Goal: Task Accomplishment & Management: Use online tool/utility

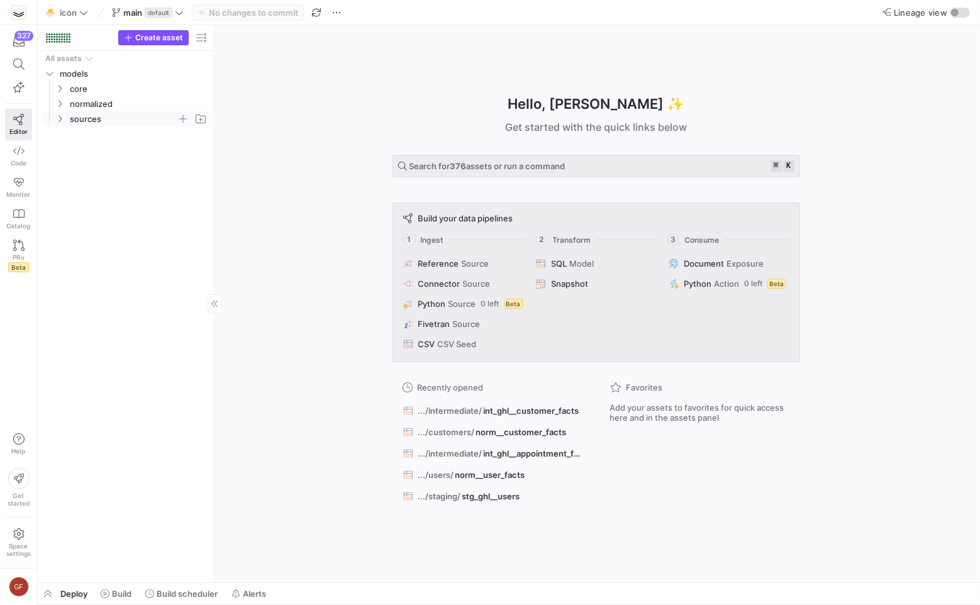
click at [59, 118] on icon "Press SPACE to select this row." at bounding box center [59, 119] width 9 height 8
click at [88, 250] on span "podio" at bounding box center [128, 255] width 97 height 14
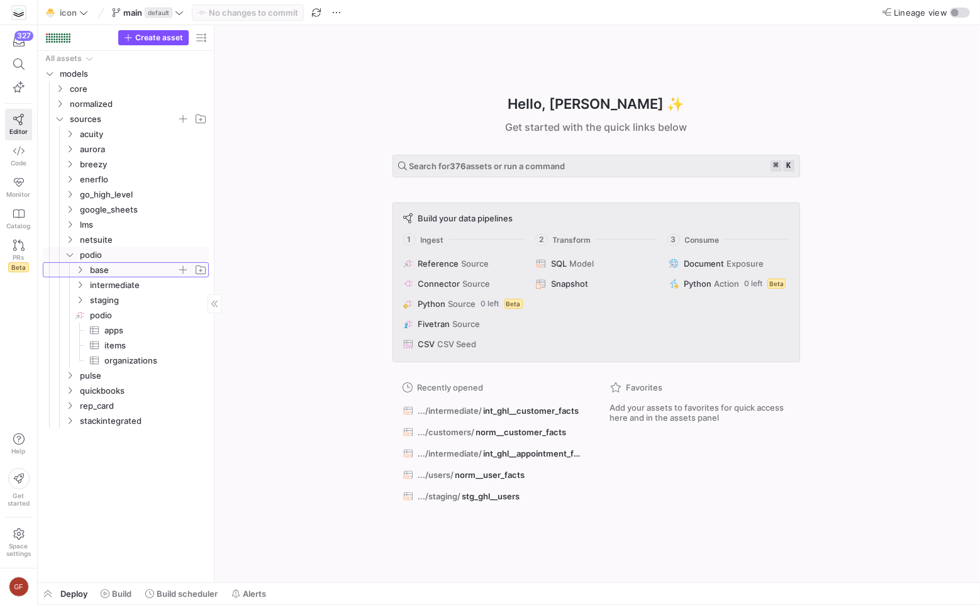
click at [84, 267] on icon "Press SPACE to select this row." at bounding box center [79, 270] width 9 height 8
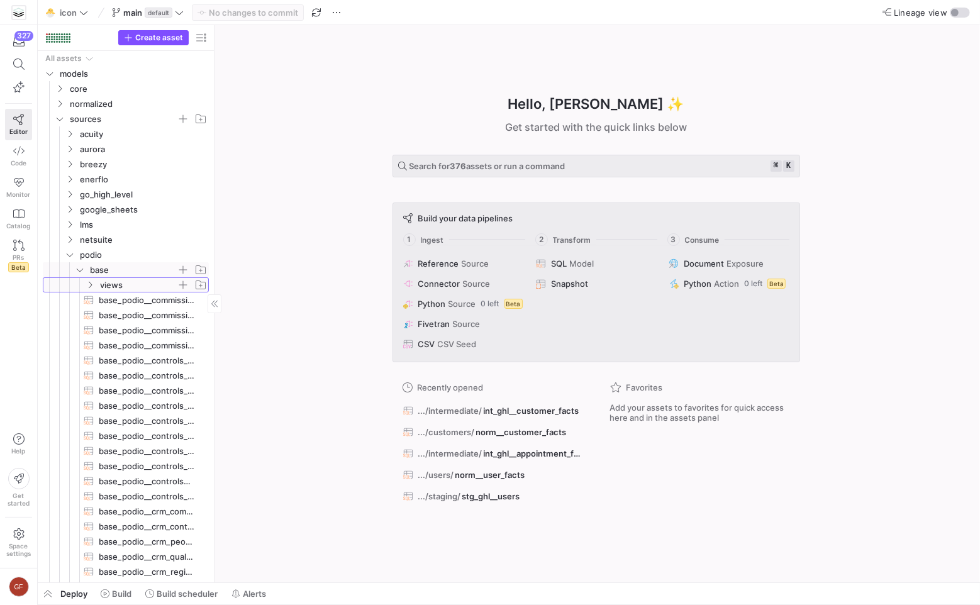
click at [89, 285] on icon "Press SPACE to select this row." at bounding box center [90, 285] width 9 height 8
click at [89, 285] on icon at bounding box center [90, 285] width 9 height 8
click at [89, 282] on icon at bounding box center [90, 285] width 9 height 8
click at [107, 309] on span "base_podio__commissions_person​​​​​​​​​​" at bounding box center [147, 315] width 96 height 14
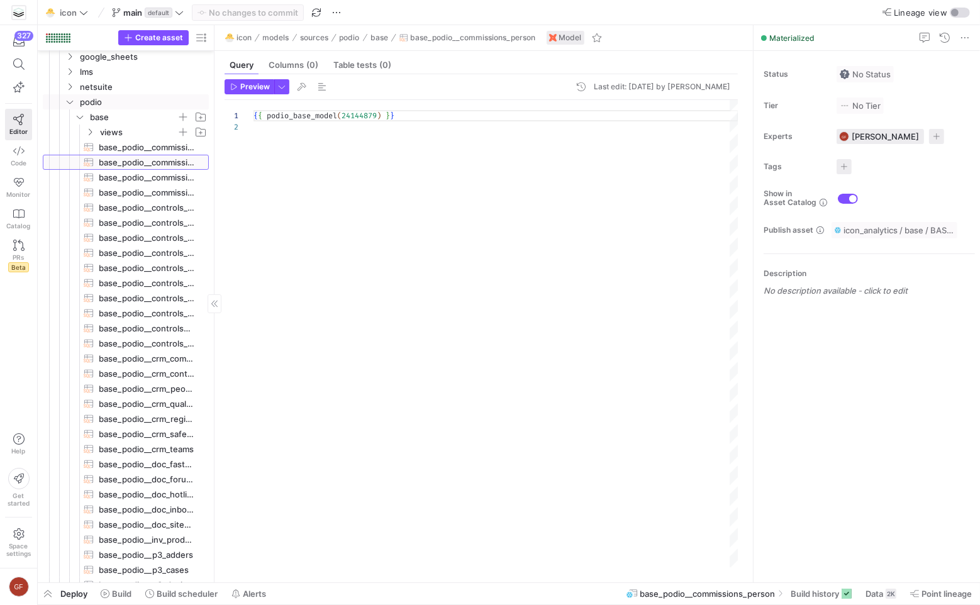
scroll to position [148, 0]
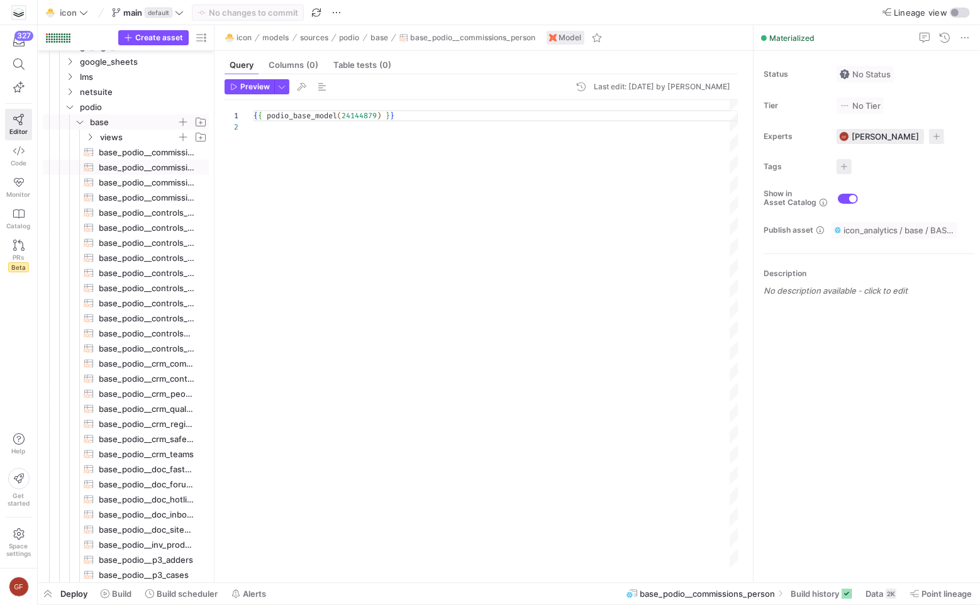
click at [109, 118] on span "base" at bounding box center [133, 122] width 87 height 14
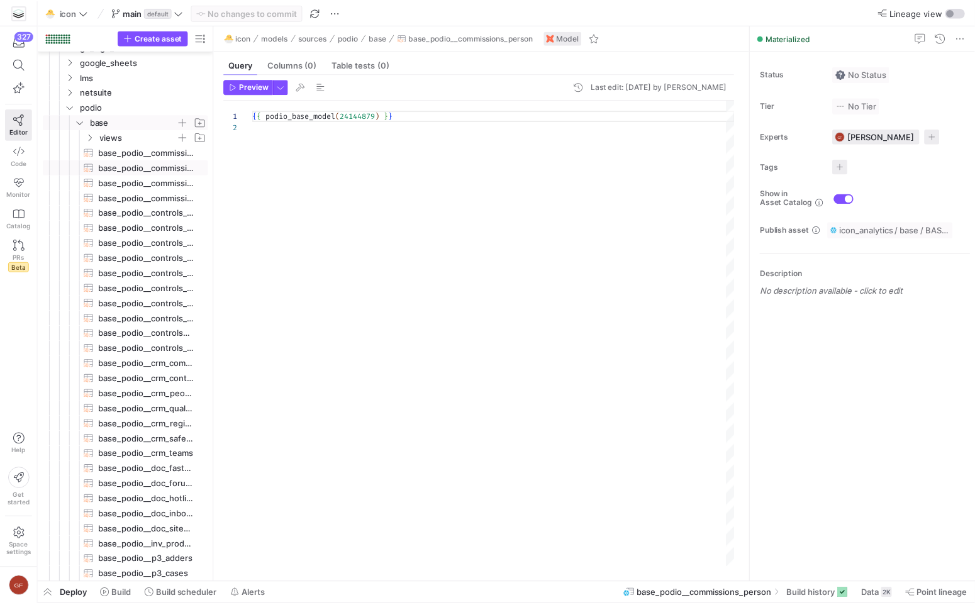
scroll to position [0, 0]
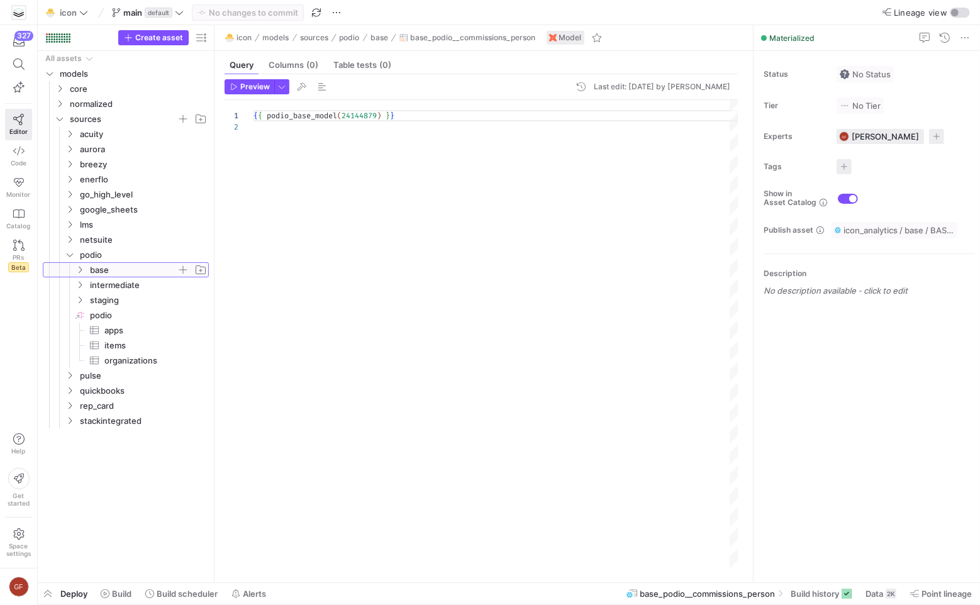
click at [87, 267] on span "base" at bounding box center [141, 270] width 135 height 14
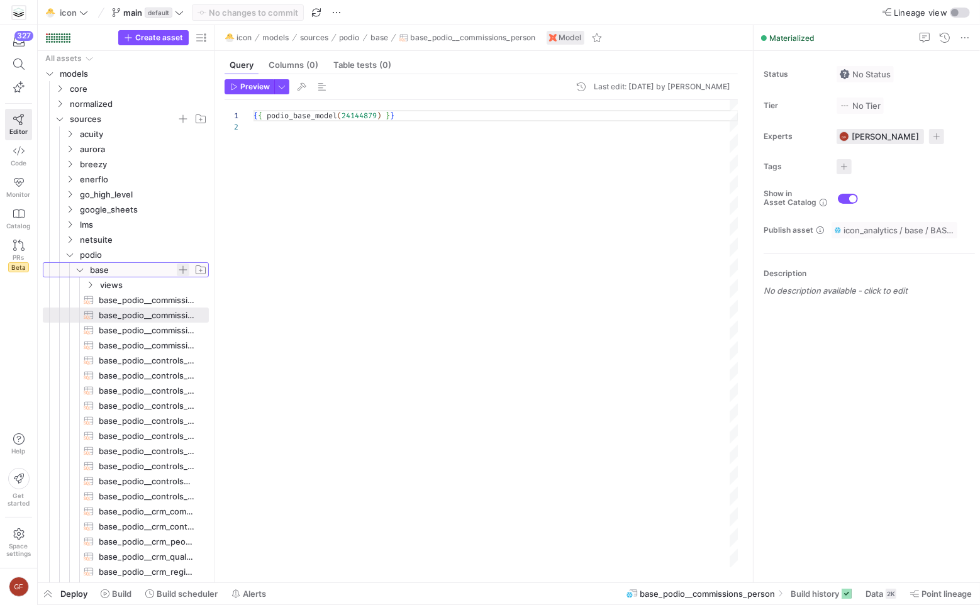
click at [182, 272] on span "button" at bounding box center [183, 270] width 13 height 13
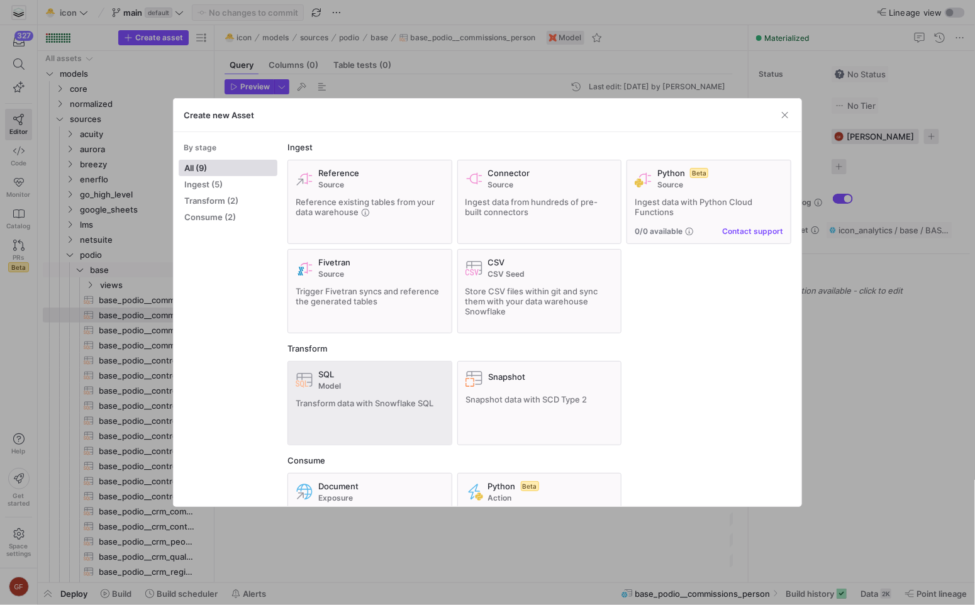
click at [380, 408] on div "SQL Model Transform data with Snowflake SQL" at bounding box center [370, 403] width 148 height 68
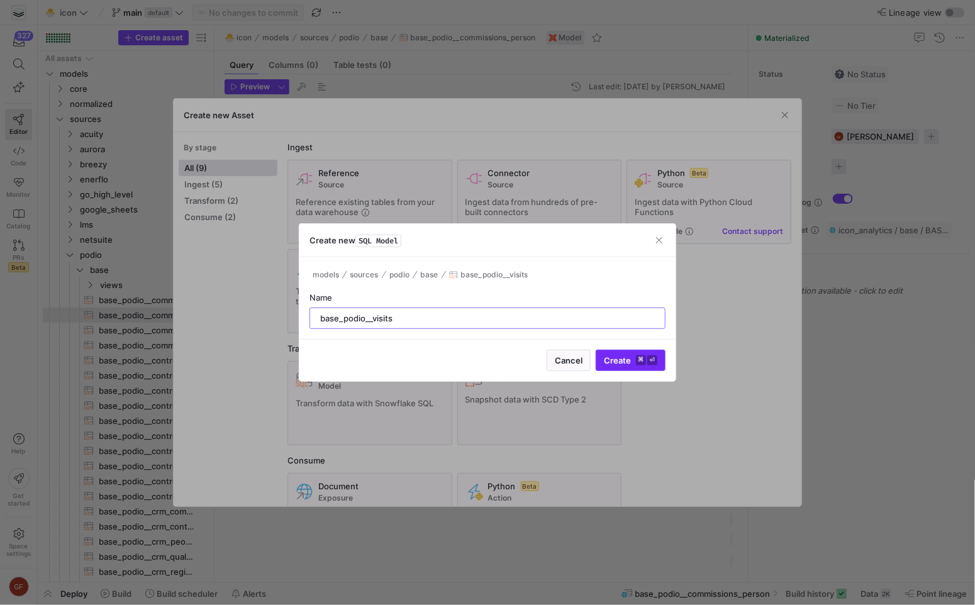
type input "base_podio__visits"
click at [643, 355] on kbd "⌘" at bounding box center [641, 360] width 10 height 10
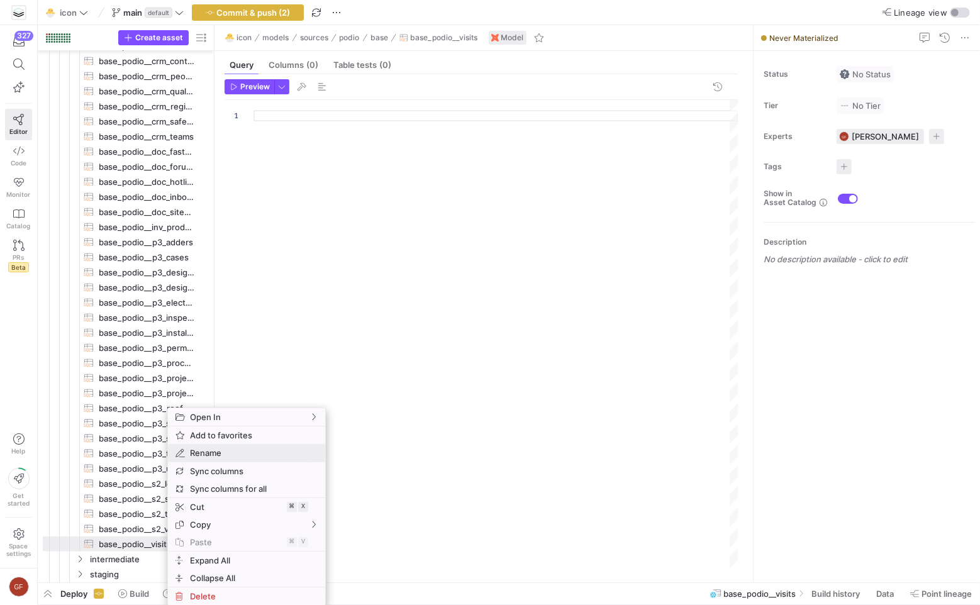
click at [230, 453] on span "Rename" at bounding box center [236, 453] width 102 height 18
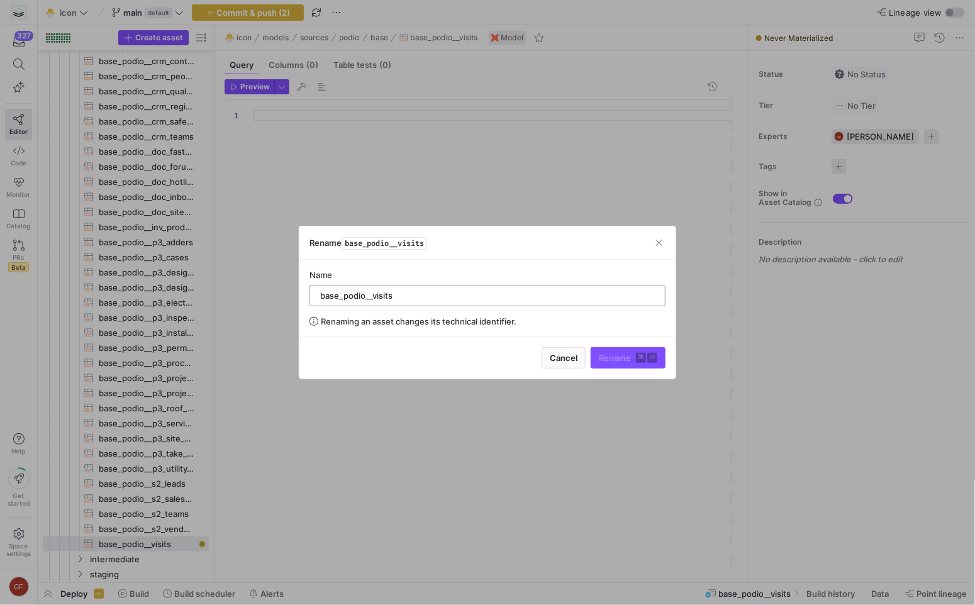
click at [372, 297] on input "base_podio__visits" at bounding box center [487, 296] width 335 height 10
type input "base_podio__p3_visits"
click at [626, 363] on span "submit" at bounding box center [628, 358] width 74 height 20
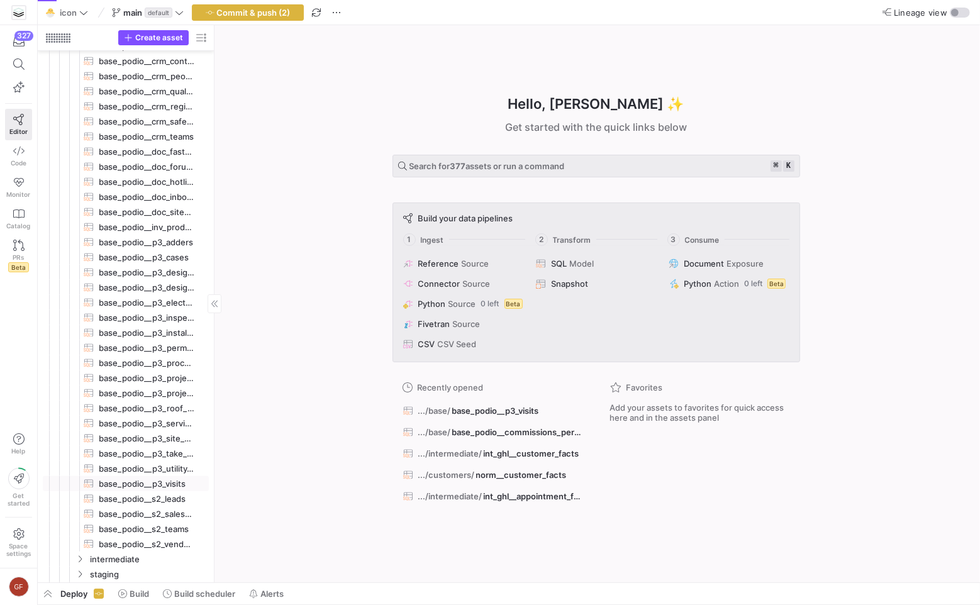
click at [175, 484] on span "base_podio__p3_visits​​​​​​​​​​" at bounding box center [147, 484] width 96 height 14
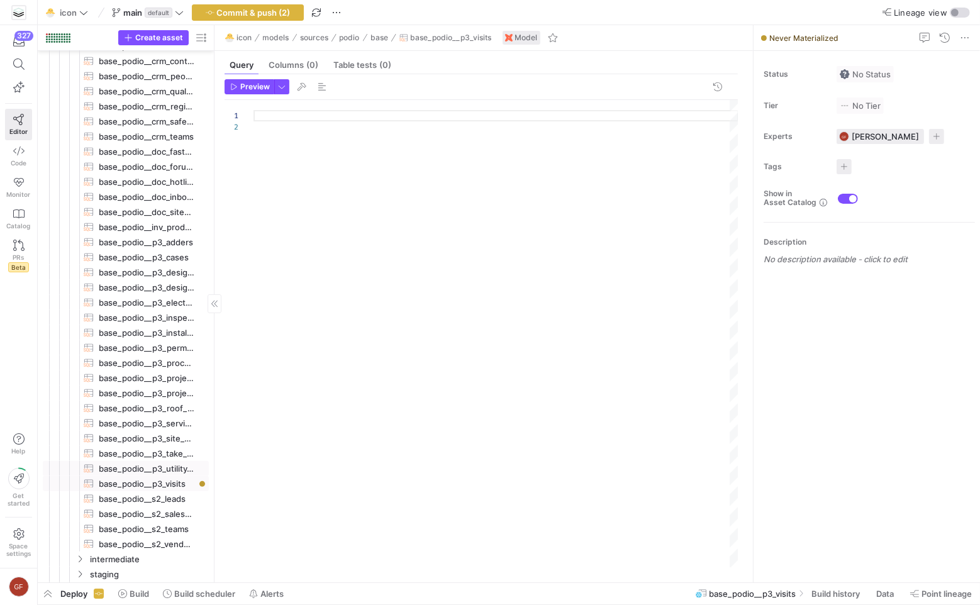
click at [165, 465] on span "base_podio__p3_utility_applications​​​​​​​​​​" at bounding box center [147, 469] width 96 height 14
type textarea "{{ podio_base_model(22606955) }}"
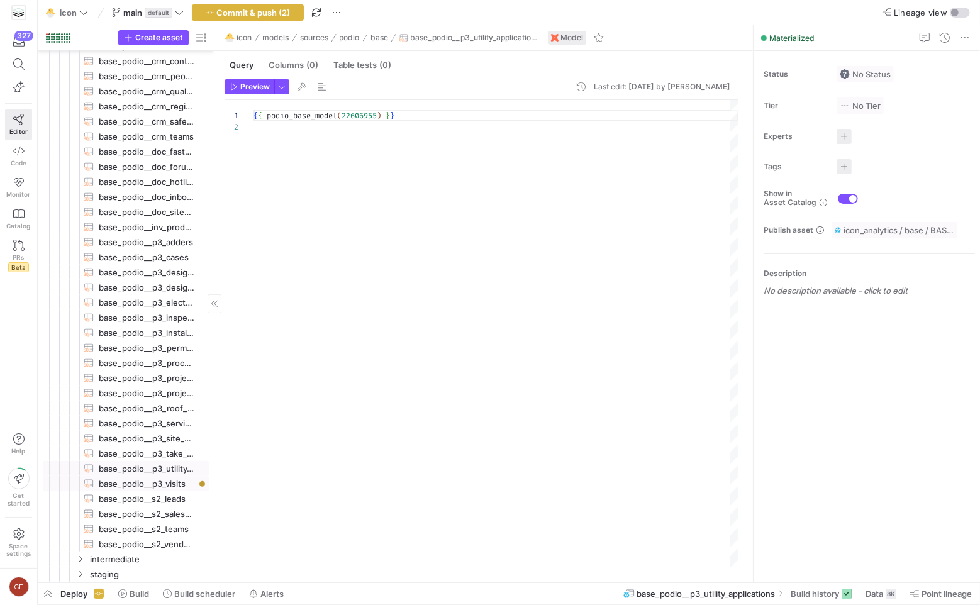
click at [165, 487] on span "base_podio__p3_visits​​​​​​​​​​" at bounding box center [147, 484] width 96 height 14
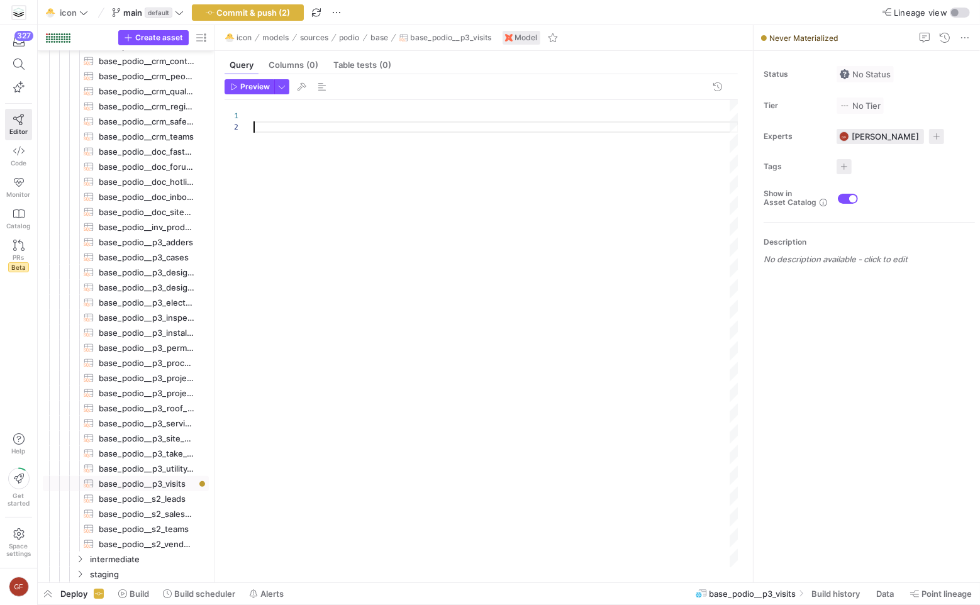
click at [291, 424] on div at bounding box center [495, 334] width 485 height 468
click at [170, 500] on span "base_podio__s2_leads​​​​​​​​​​" at bounding box center [147, 499] width 96 height 14
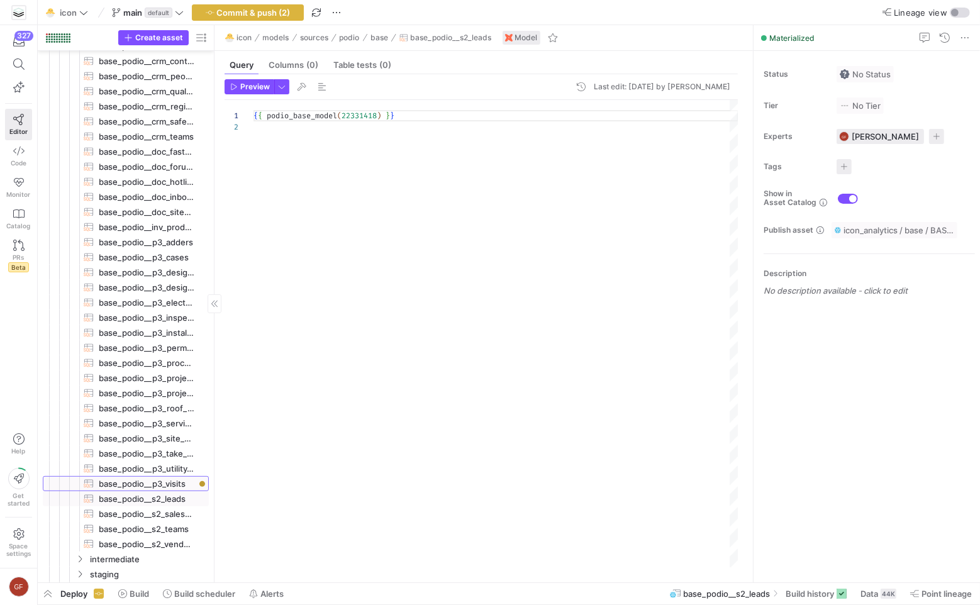
click at [174, 487] on span "base_podio__p3_visits​​​​​​​​​​" at bounding box center [147, 484] width 96 height 14
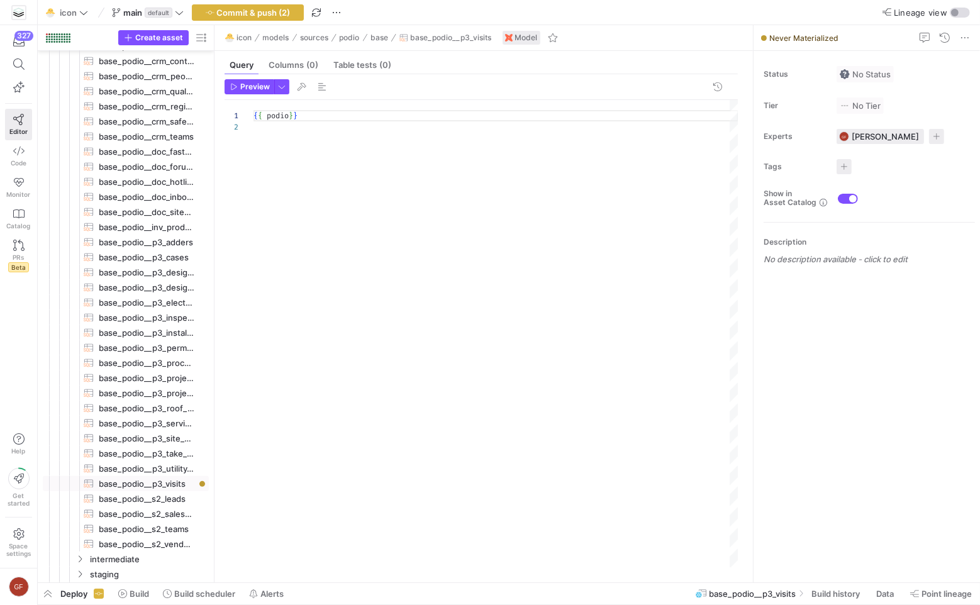
click at [291, 114] on div "{ { podio } }" at bounding box center [495, 334] width 485 height 468
click at [334, 158] on div "{ { podio_base_model ( 30343878 ) } }" at bounding box center [495, 334] width 485 height 468
type textarea "{{ podio_base_model(30343878) }}"
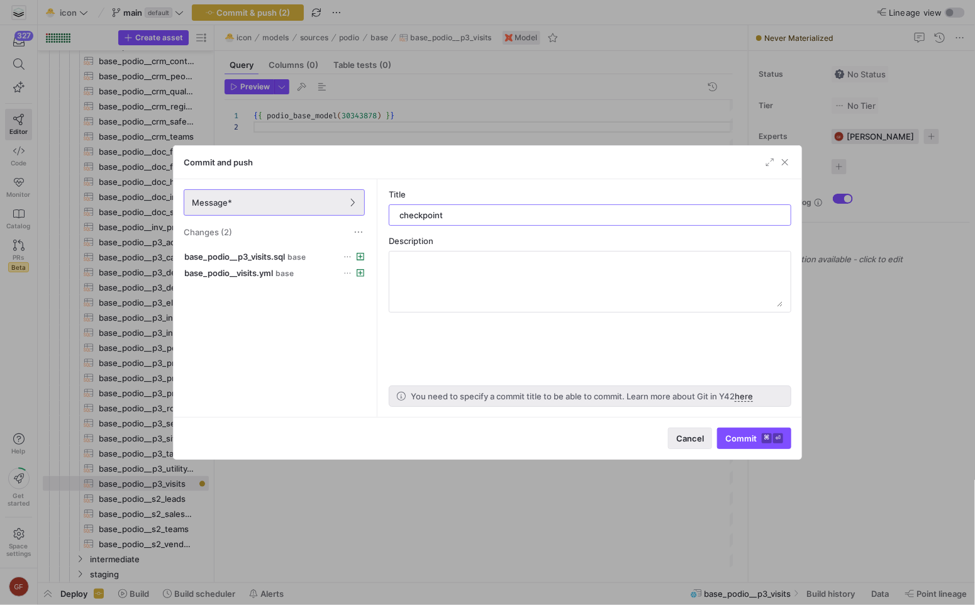
click at [695, 446] on span "button" at bounding box center [690, 438] width 43 height 20
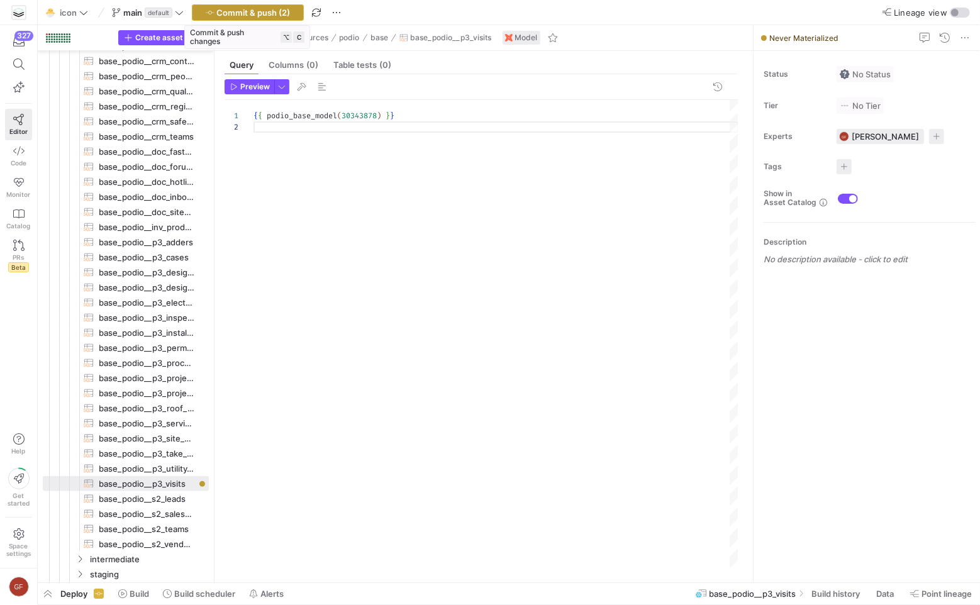
click at [270, 9] on span "Commit & push (2)" at bounding box center [254, 13] width 74 height 10
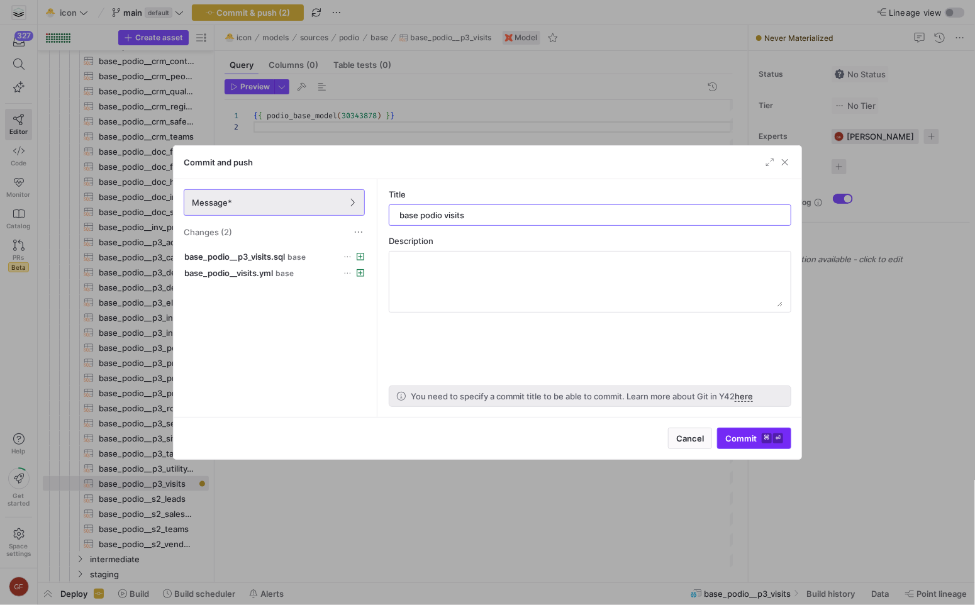
type input "base podio visits"
click at [739, 435] on span "Commit ⌘ ⏎" at bounding box center [754, 438] width 58 height 10
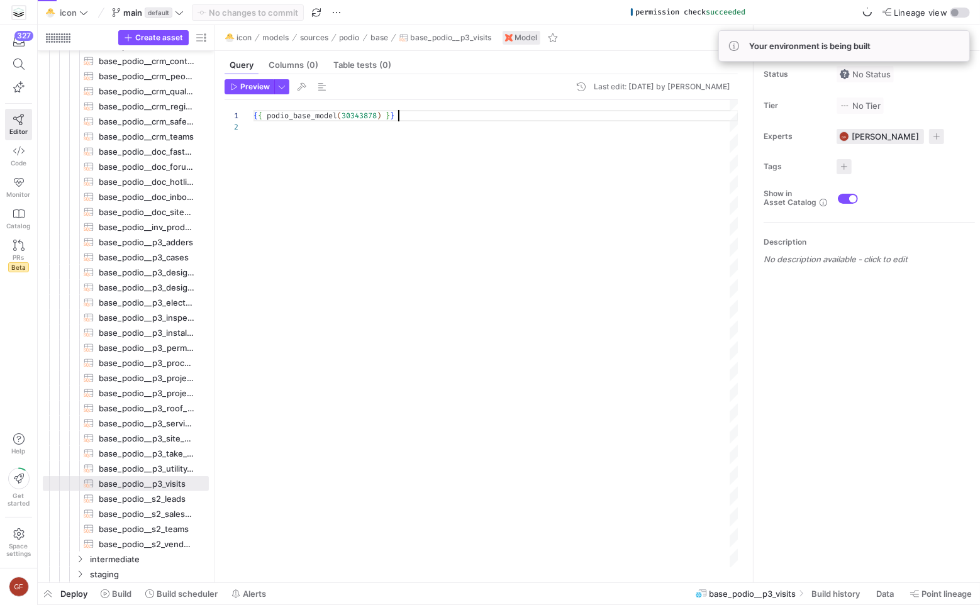
scroll to position [0, 144]
click at [461, 116] on div "{ { podio_base_model ( 30343878 ) } }" at bounding box center [495, 334] width 485 height 468
click at [468, 190] on div "{ { podio_base_model ( 30343878 ) } }" at bounding box center [495, 334] width 485 height 468
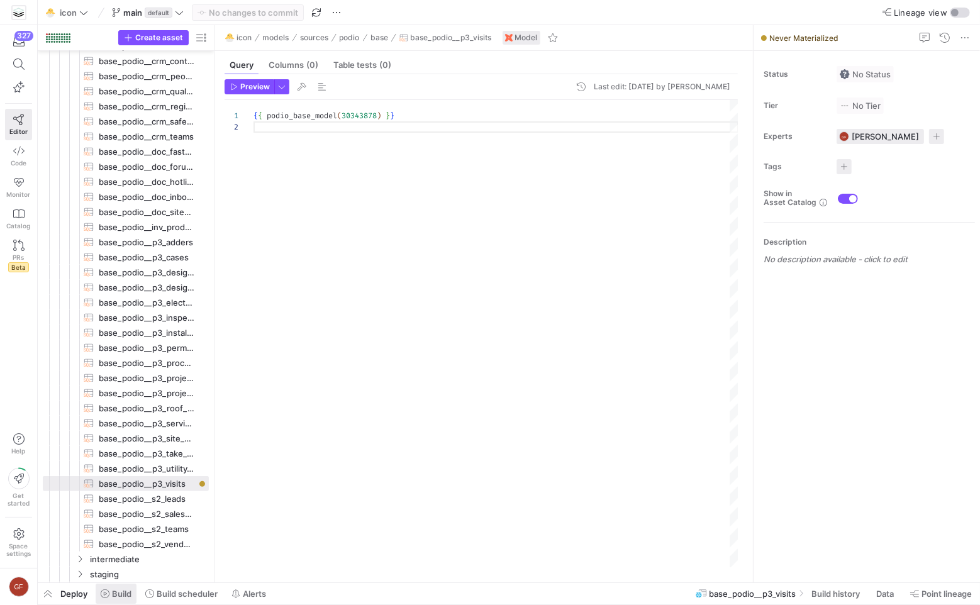
click at [130, 601] on span at bounding box center [116, 594] width 41 height 20
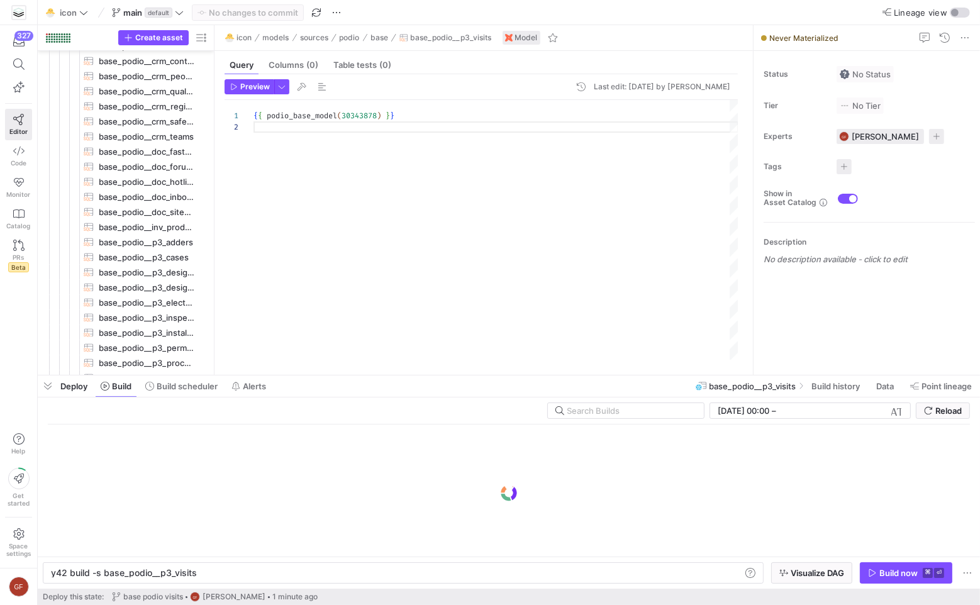
scroll to position [0, 143]
click at [905, 569] on div "Build now" at bounding box center [898, 573] width 38 height 10
click at [531, 265] on div "{ { podio_base_model ( 30343878 ) } }" at bounding box center [495, 230] width 485 height 260
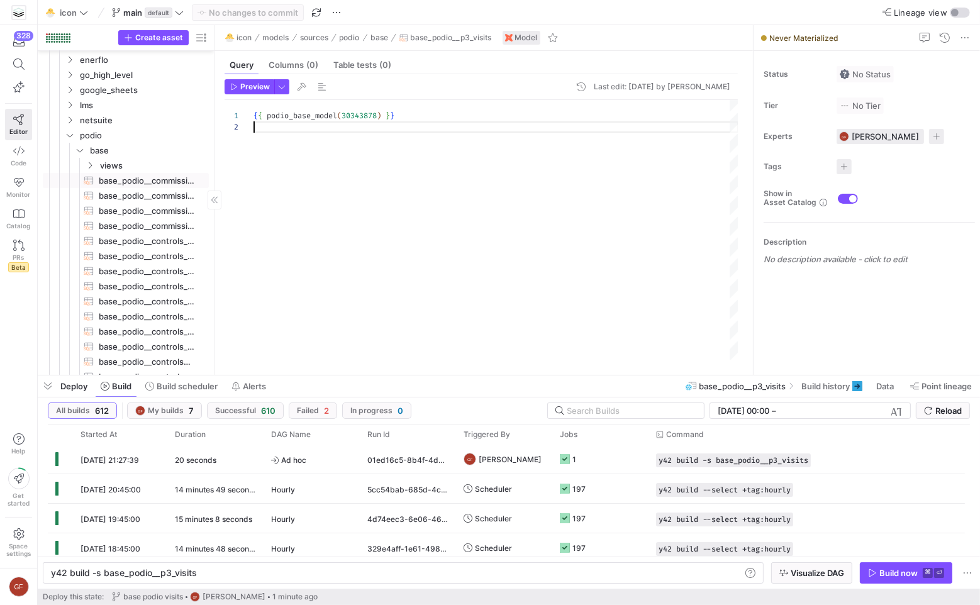
scroll to position [0, 0]
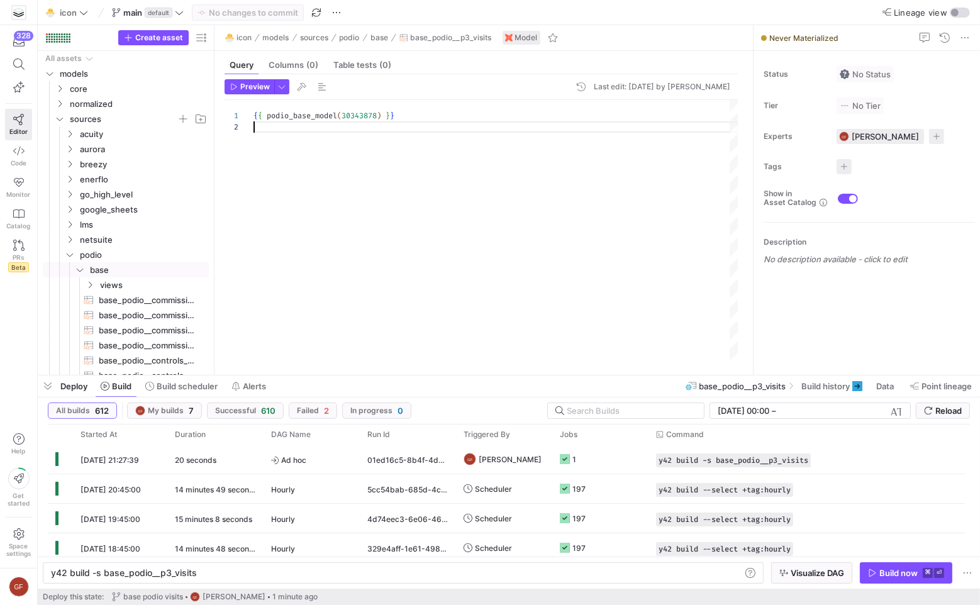
click at [82, 270] on icon "Press SPACE to select this row." at bounding box center [79, 270] width 9 height 8
click at [81, 302] on icon "Press SPACE to select this row." at bounding box center [79, 300] width 9 height 8
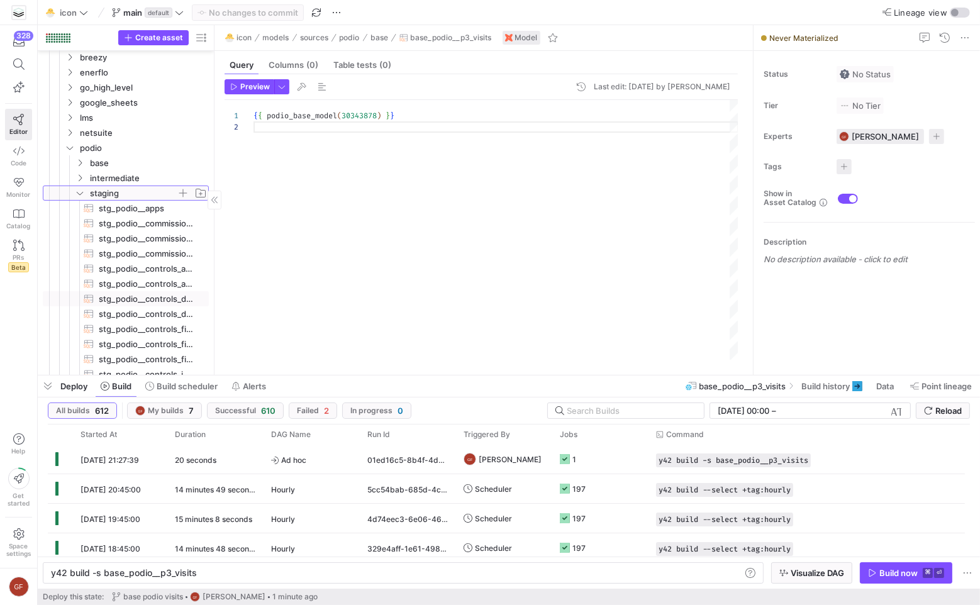
scroll to position [127, 0]
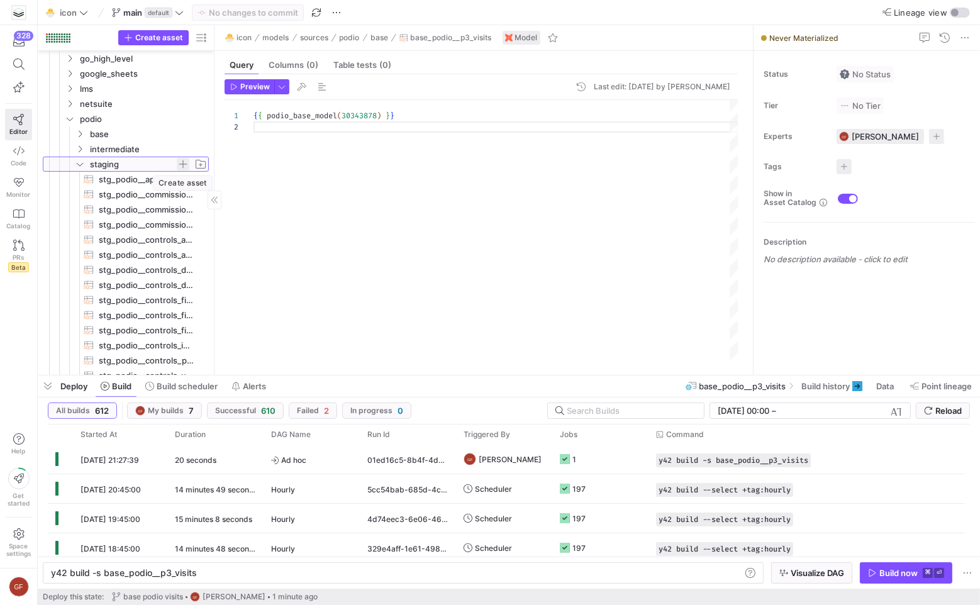
click at [186, 164] on span "button" at bounding box center [183, 164] width 13 height 13
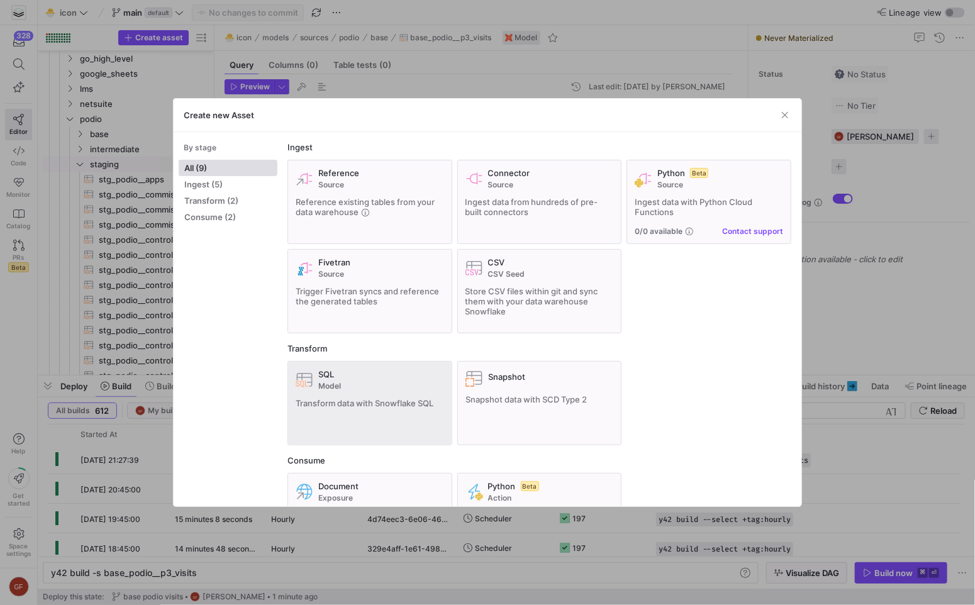
click at [404, 402] on span "Transform data with Snowflake SQL" at bounding box center [365, 403] width 138 height 10
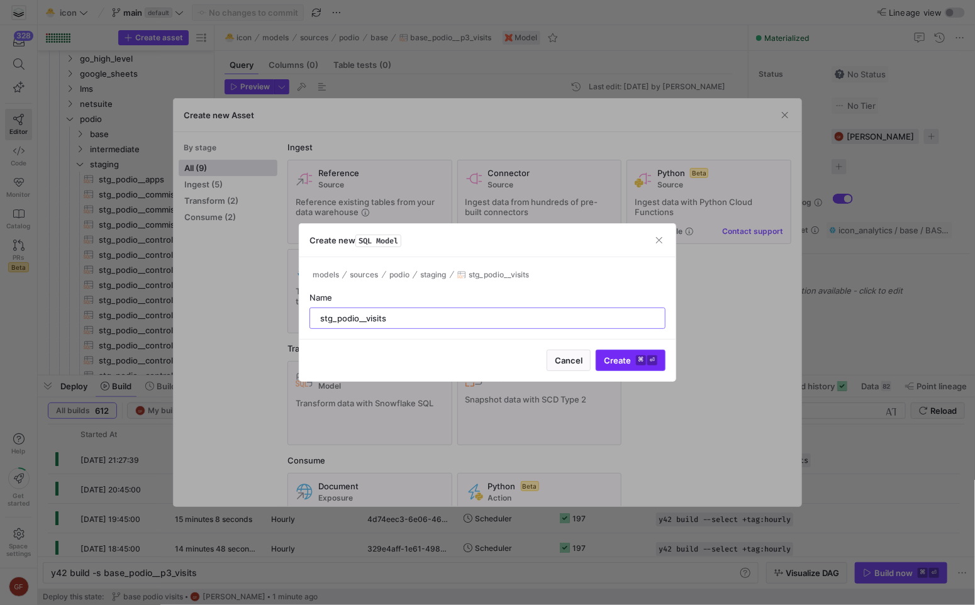
type input "stg_podio__visits"
click at [642, 358] on kbd "⌘" at bounding box center [641, 360] width 10 height 10
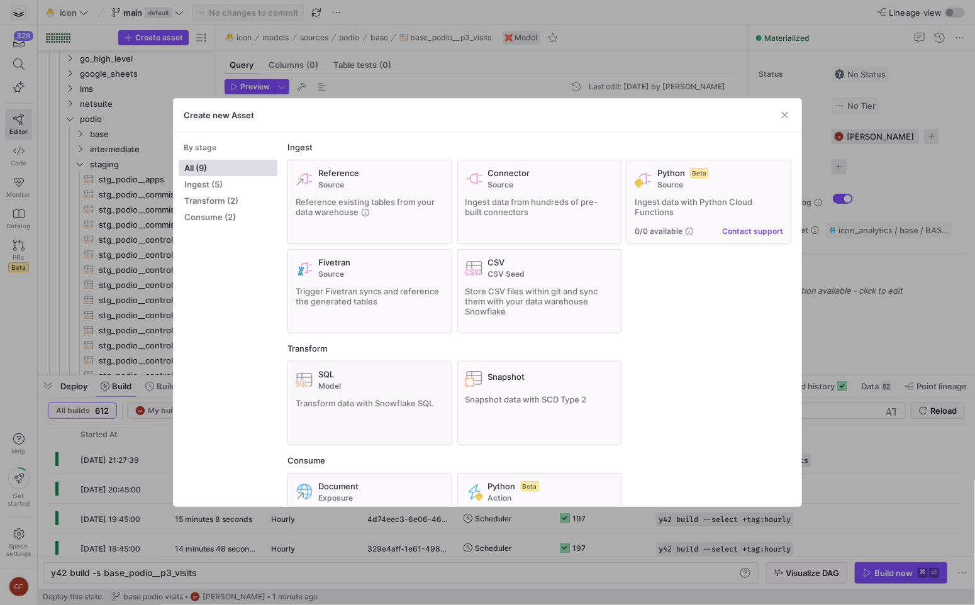
type textarea "y42 build -s stg_podio__visits"
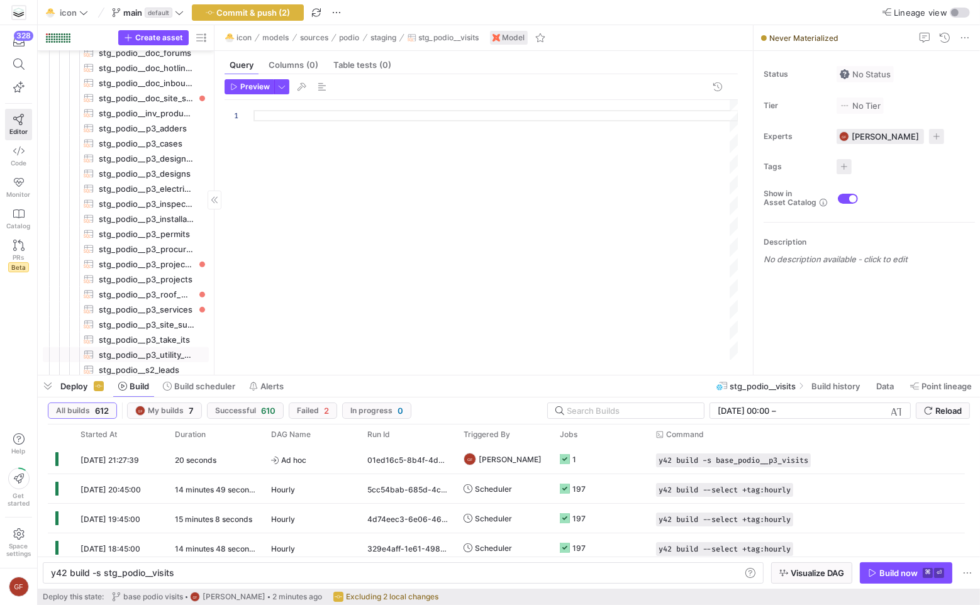
scroll to position [721, 0]
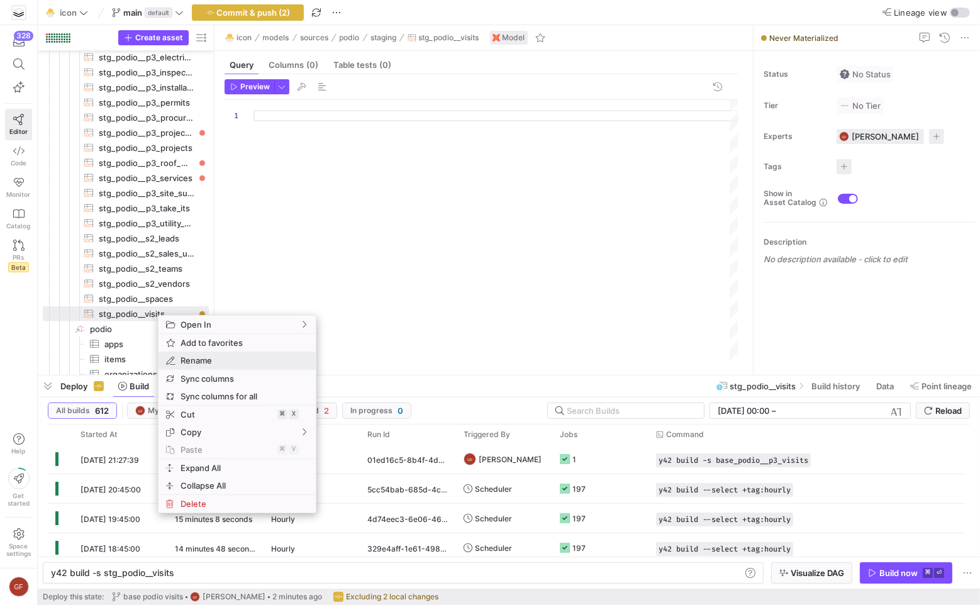
click at [199, 356] on span "Rename" at bounding box center [226, 361] width 102 height 18
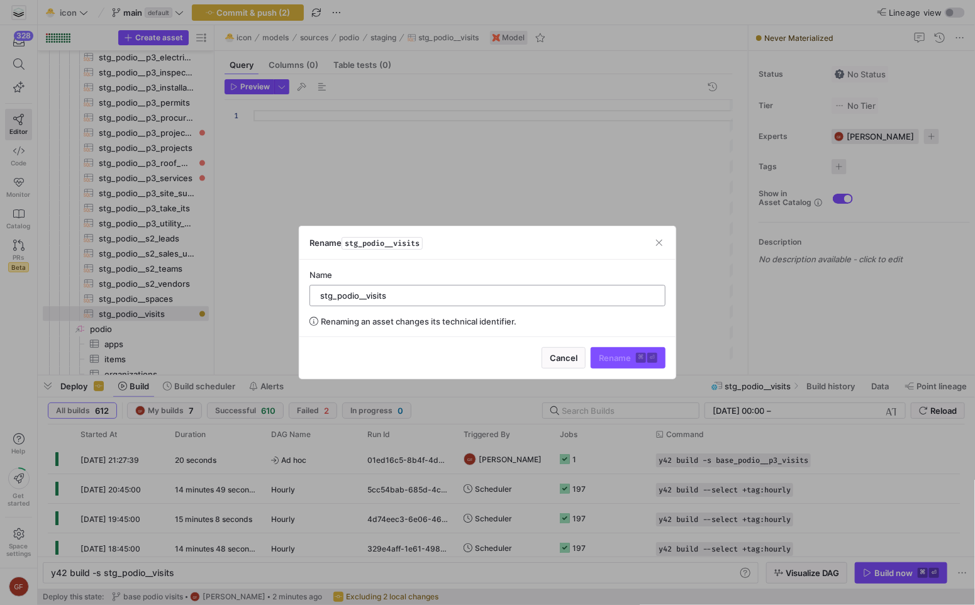
click at [369, 294] on input "stg_podio__visits" at bounding box center [487, 296] width 335 height 10
click at [364, 294] on input "stg_podio__visits" at bounding box center [487, 296] width 335 height 10
type input "stg_podio__p3_visits"
click at [630, 358] on span "Rename ⌘ ⏎" at bounding box center [628, 358] width 58 height 10
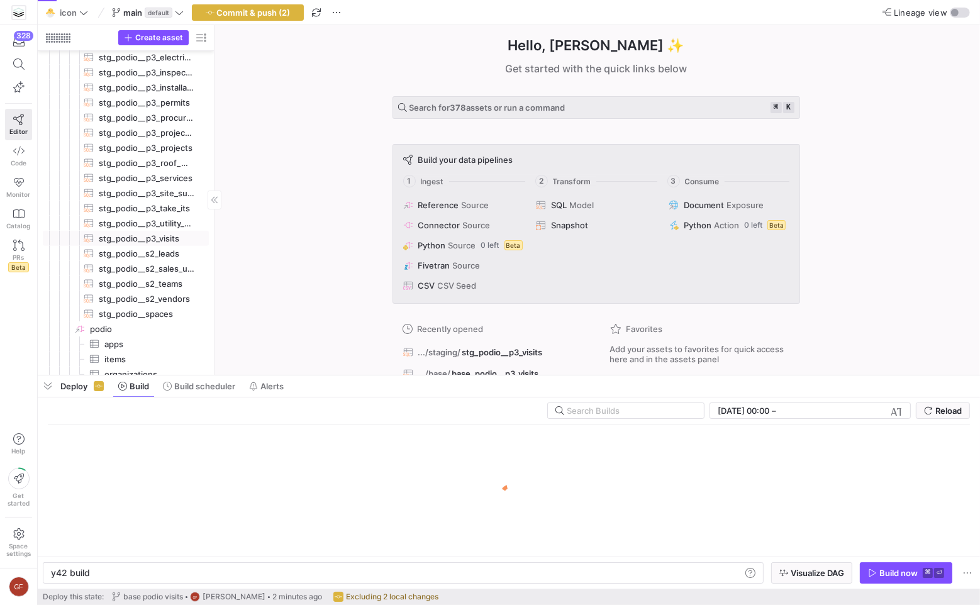
click at [182, 241] on span "stg_podio__p3_visits​​​​​​​​​​" at bounding box center [147, 238] width 96 height 14
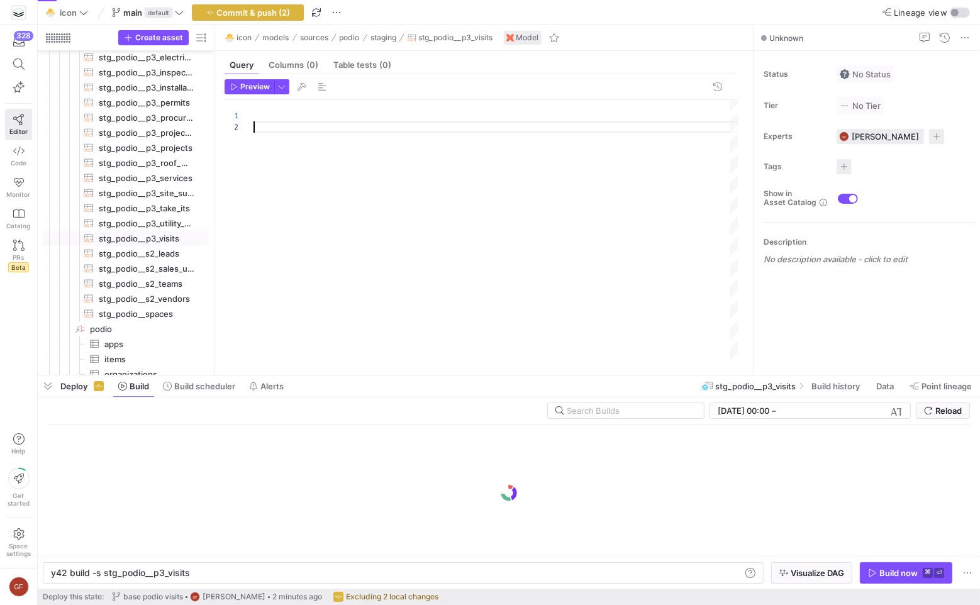
click at [283, 168] on div at bounding box center [495, 230] width 485 height 260
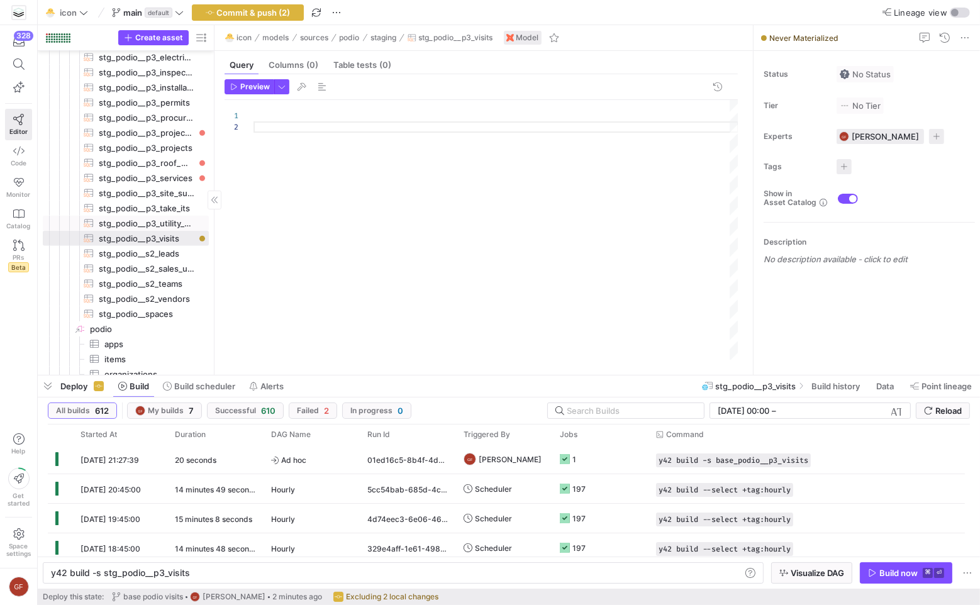
click at [177, 223] on span "stg_podio__p3_utility_applications​​​​​​​​​​" at bounding box center [147, 223] width 96 height 14
type textarea "y42 build -s stg_podio__p3_utility_applications"
type textarea "with data as (select * from {{ ref('base_podio__p3_utility_applications') }}) ,…"
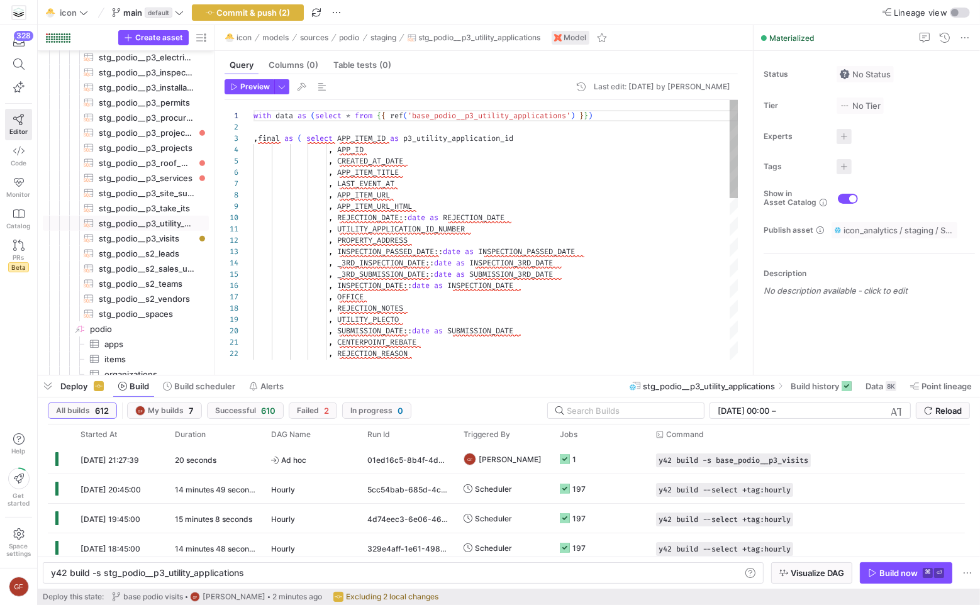
scroll to position [0, 68]
click at [321, 119] on div "with data as ( select * from { { ref ( 'base_podio__p3_utility_applications' ) …" at bounding box center [495, 444] width 485 height 689
click at [305, 123] on div "with data as ( select * from { { ref ( 'base_podio__p3_utility_applications' ) …" at bounding box center [495, 444] width 485 height 689
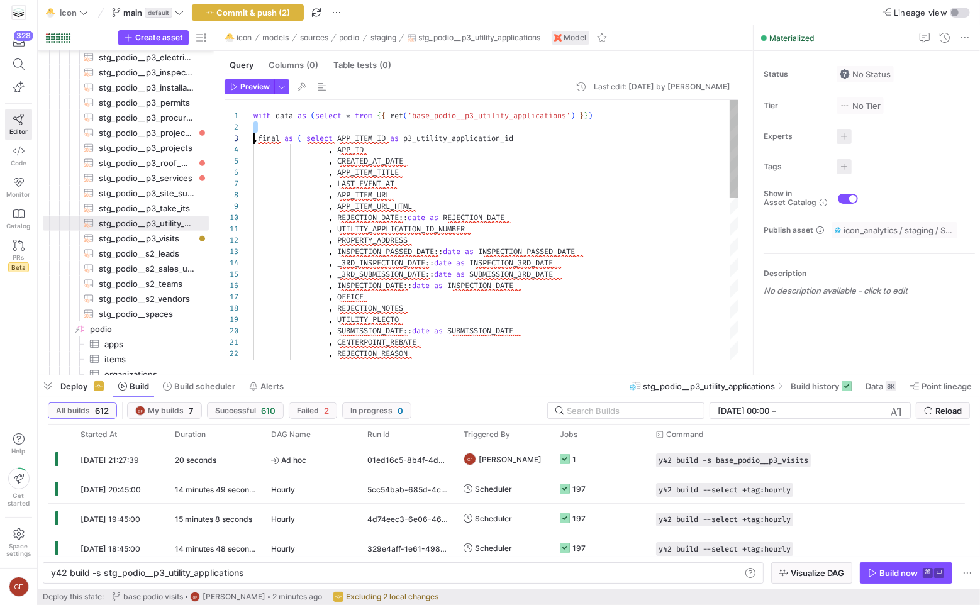
click at [305, 123] on div "with data as ( select * from { { ref ( 'base_podio__p3_utility_applications' ) …" at bounding box center [495, 444] width 485 height 689
click at [311, 119] on div "with data as ( select * from { { ref ( 'base_podio__p3_utility_applications' ) …" at bounding box center [495, 444] width 485 height 689
click at [311, 117] on div "with data as ( select * from { { ref ( 'base_podio__p3_utility_applications' ) …" at bounding box center [495, 444] width 485 height 689
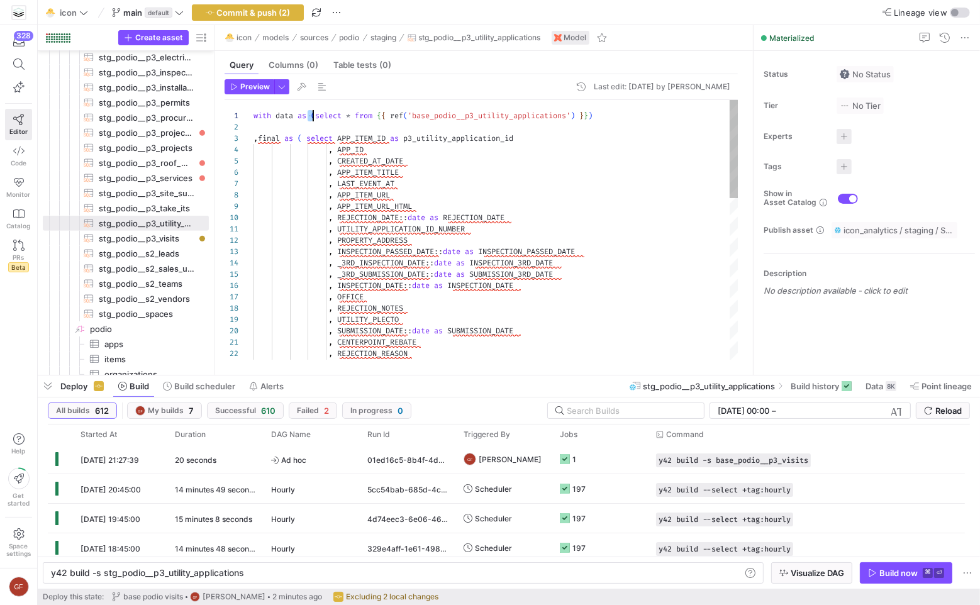
click at [311, 117] on div "with data as ( select * from { { ref ( 'base_podio__p3_utility_applications' ) …" at bounding box center [495, 444] width 485 height 689
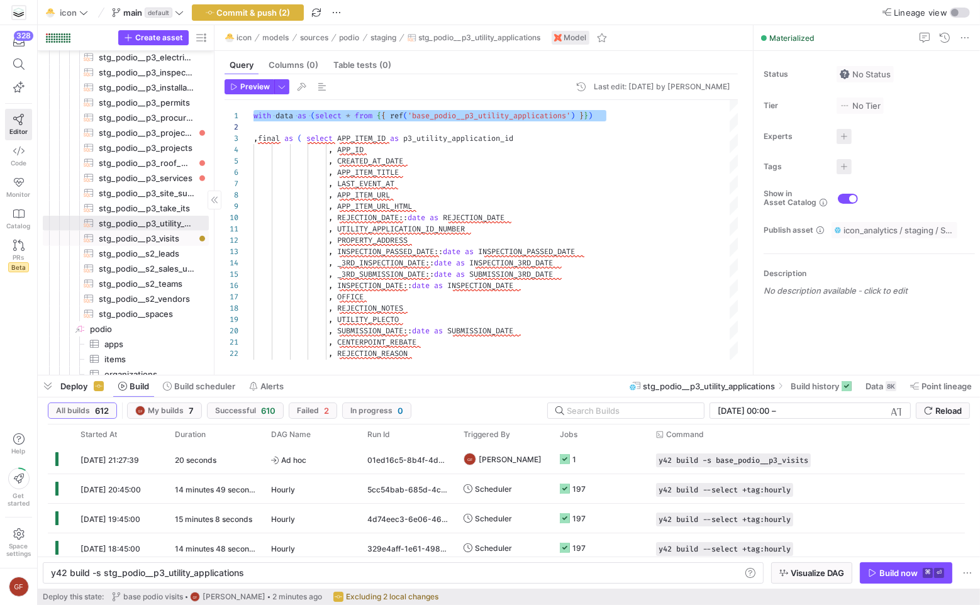
click at [153, 237] on span "stg_podio__p3_visits​​​​​​​​​​" at bounding box center [147, 238] width 96 height 14
type textarea "y42 build -s stg_podio__p3_visits"
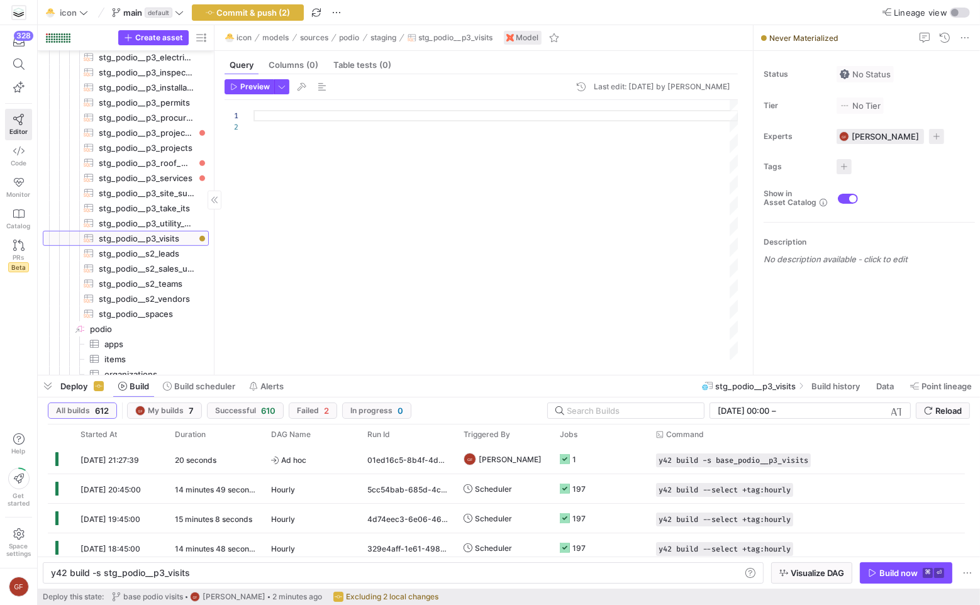
click at [153, 237] on span "stg_podio__p3_visits​​​​​​​​​​" at bounding box center [147, 238] width 96 height 14
click at [290, 175] on div at bounding box center [495, 230] width 485 height 260
click at [282, 121] on div at bounding box center [495, 230] width 485 height 260
click at [477, 119] on div "with data as ( select * from { { ref ( 'base_podio__p3_utility_applications' ) …" at bounding box center [495, 230] width 485 height 260
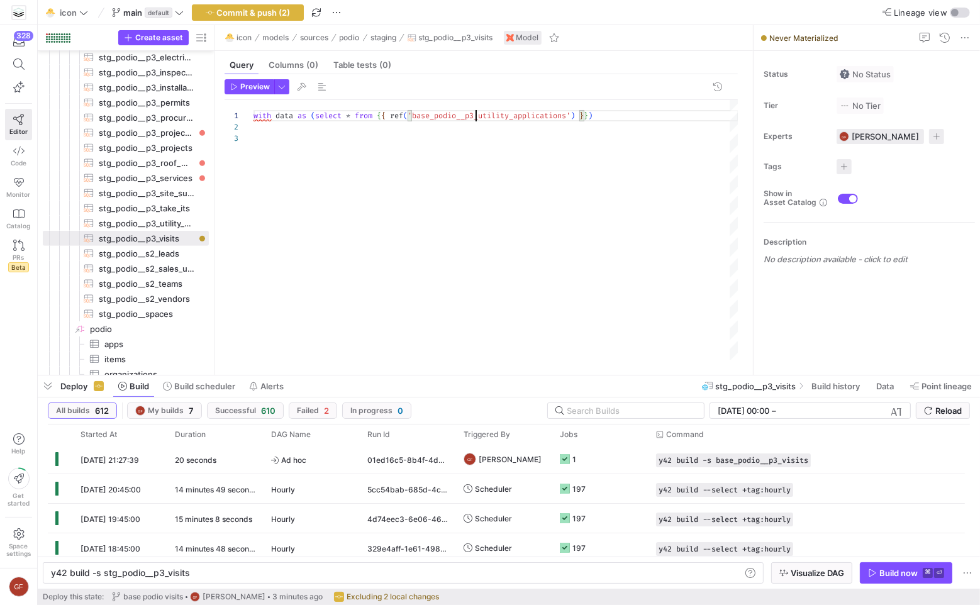
click at [477, 119] on div "with data as ( select * from { { ref ( 'base_podio__p3_utility_applications' ) …" at bounding box center [495, 230] width 485 height 260
click at [624, 120] on div "with data as ( select * from { { ref ( 'base_podio__p3_visits' ) } } )" at bounding box center [495, 230] width 485 height 260
click at [299, 152] on div "with data as ( select * from { { ref ( 'base_podio__p3_visits' ) } } ) , final …" at bounding box center [495, 230] width 485 height 260
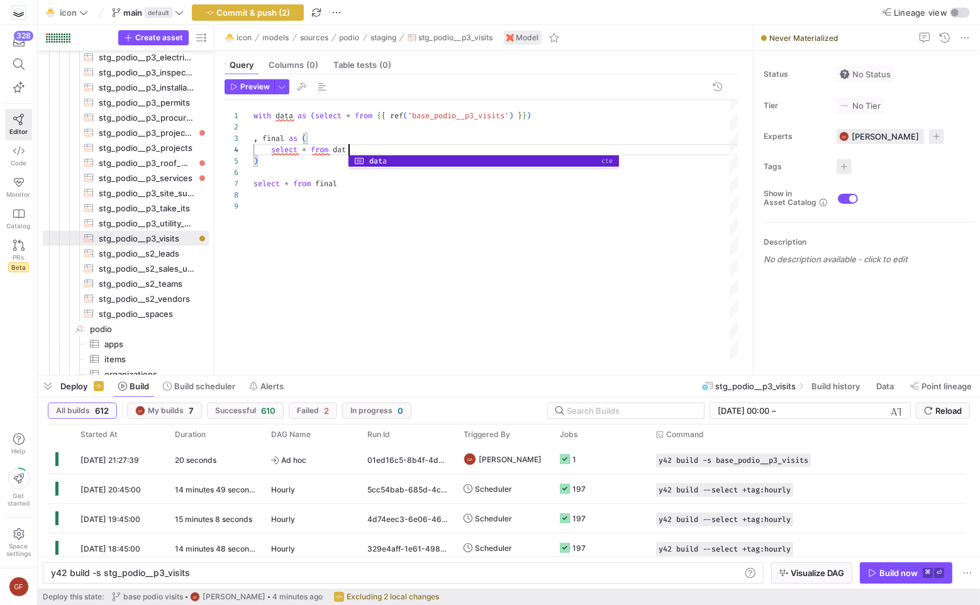
scroll to position [34, 99]
click at [365, 237] on div "with data as ( select * from { { ref ( 'base_podio__p3_visits' ) } } ) , final …" at bounding box center [495, 230] width 485 height 260
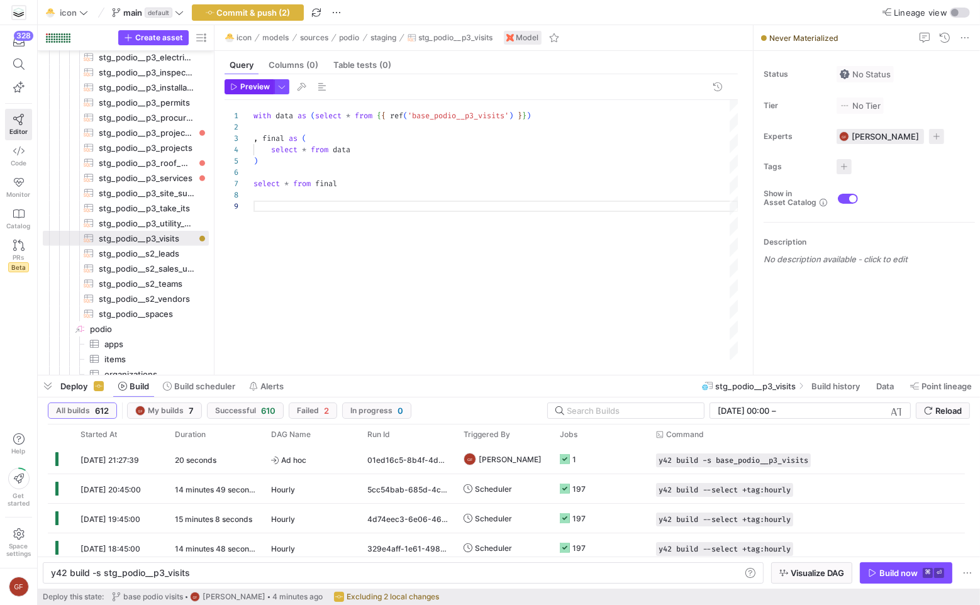
scroll to position [79, 0]
click at [244, 86] on span "Preview" at bounding box center [255, 86] width 30 height 9
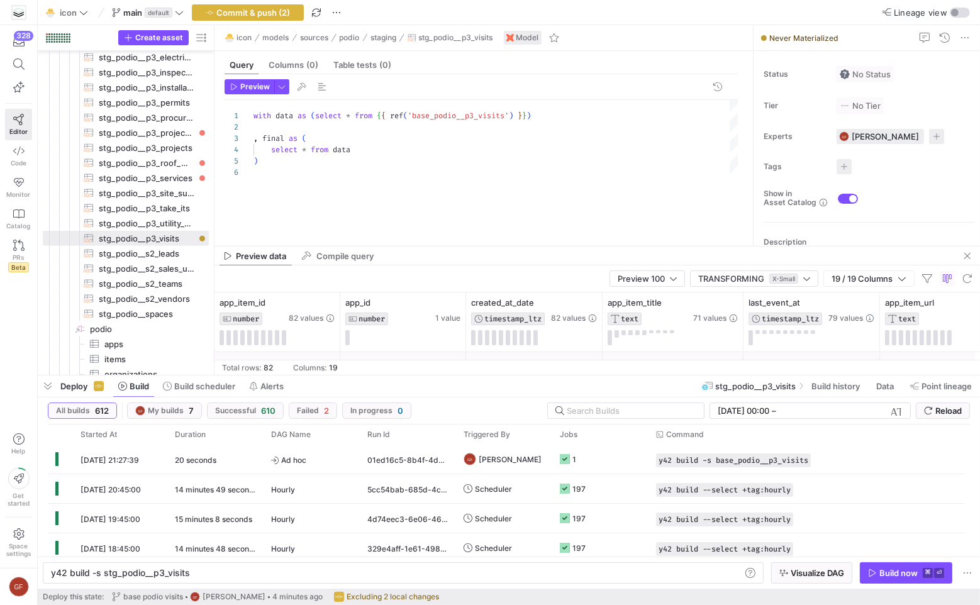
drag, startPoint x: 475, startPoint y: 153, endPoint x: 475, endPoint y: 242, distance: 88.1
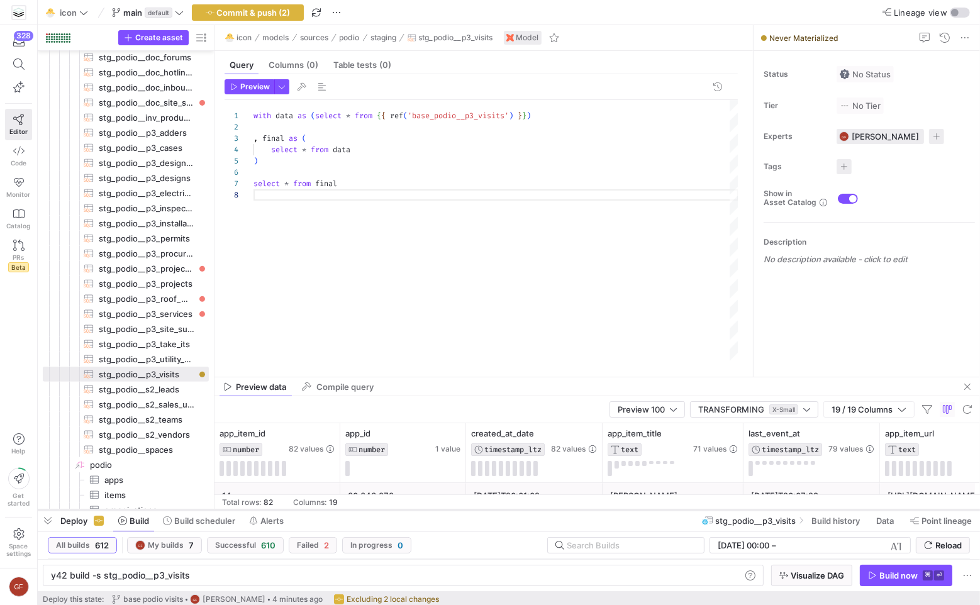
scroll to position [657, 0]
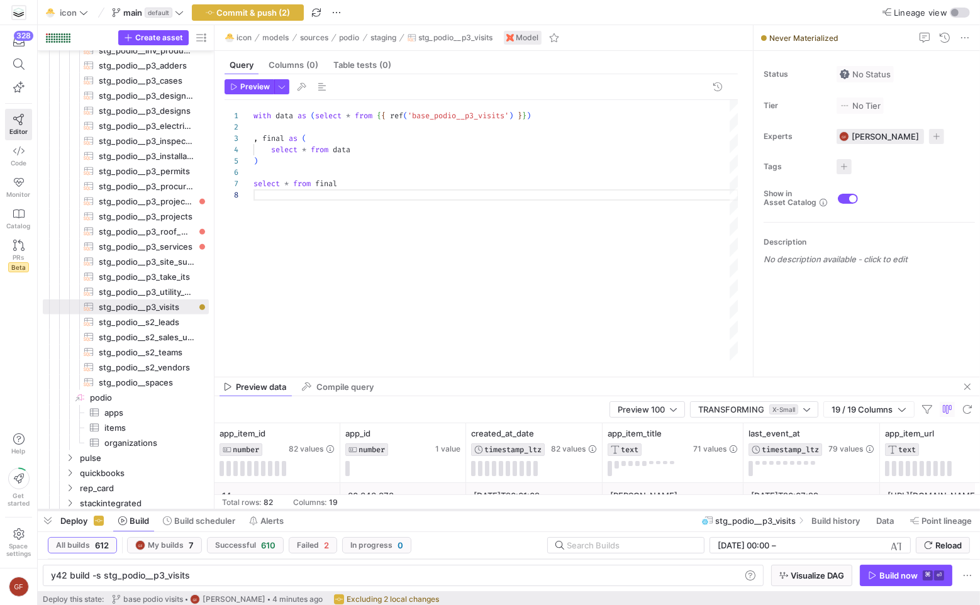
drag, startPoint x: 492, startPoint y: 374, endPoint x: 556, endPoint y: 510, distance: 150.2
click at [556, 509] on div at bounding box center [509, 510] width 942 height 5
click at [525, 399] on div "Preview 100 TRANSFORMING X-Small 19 / 19 Columns" at bounding box center [596, 410] width 765 height 27
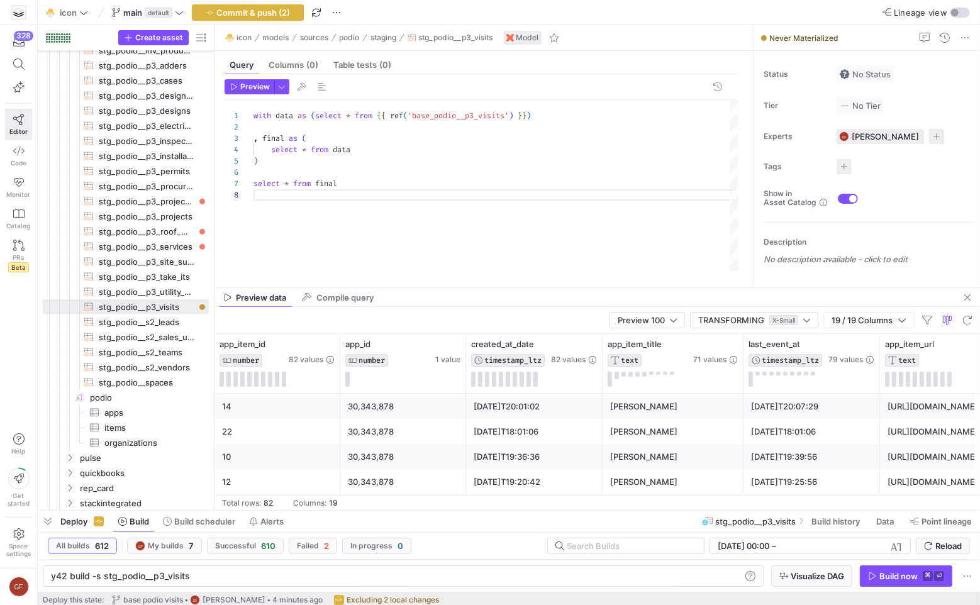
drag, startPoint x: 496, startPoint y: 377, endPoint x: 511, endPoint y: 287, distance: 90.6
click at [369, 144] on div "with data as ( select * from { { ref ( 'base_podio__p3_visits' ) } } ) , final …" at bounding box center [495, 186] width 485 height 173
click at [304, 150] on div "with data as ( select * from { { ref ( 'base_podio__p3_visits' ) } } ) , final …" at bounding box center [495, 186] width 485 height 173
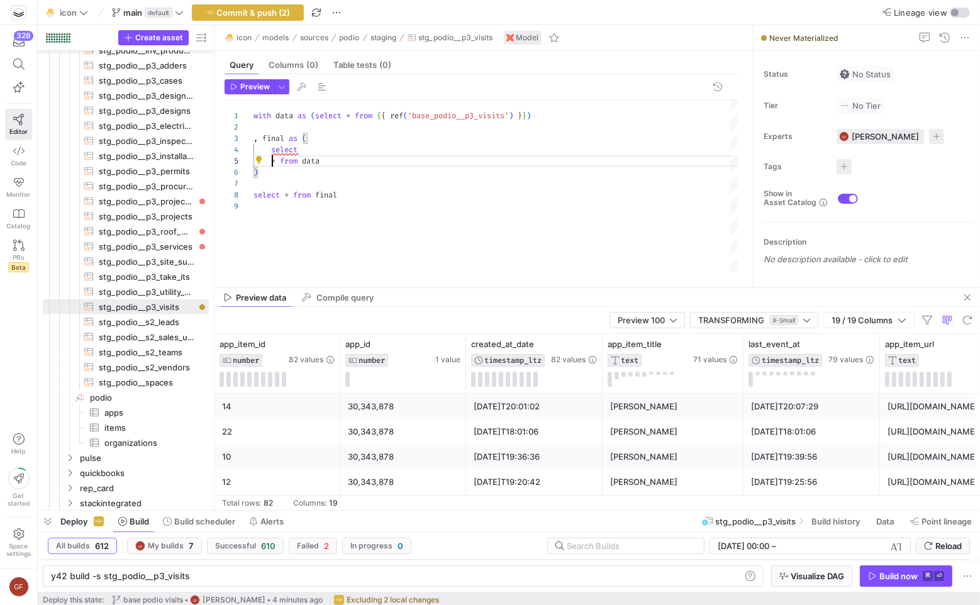
click at [283, 160] on div "with data as ( select * from { { ref ( 'base_podio__p3_visits' ) } } ) , final …" at bounding box center [495, 186] width 485 height 173
click at [282, 160] on div "with data as ( select * from { { ref ( 'base_podio__p3_visits' ) } } ) , final …" at bounding box center [495, 186] width 485 height 173
click at [270, 159] on div "with data as ( select * from { { ref ( 'base_podio__p3_visits' ) } } ) , final …" at bounding box center [495, 186] width 485 height 173
click at [328, 163] on div "with data as ( select * from { { ref ( 'base_podio__p3_visits' ) } } ) , final …" at bounding box center [495, 186] width 485 height 173
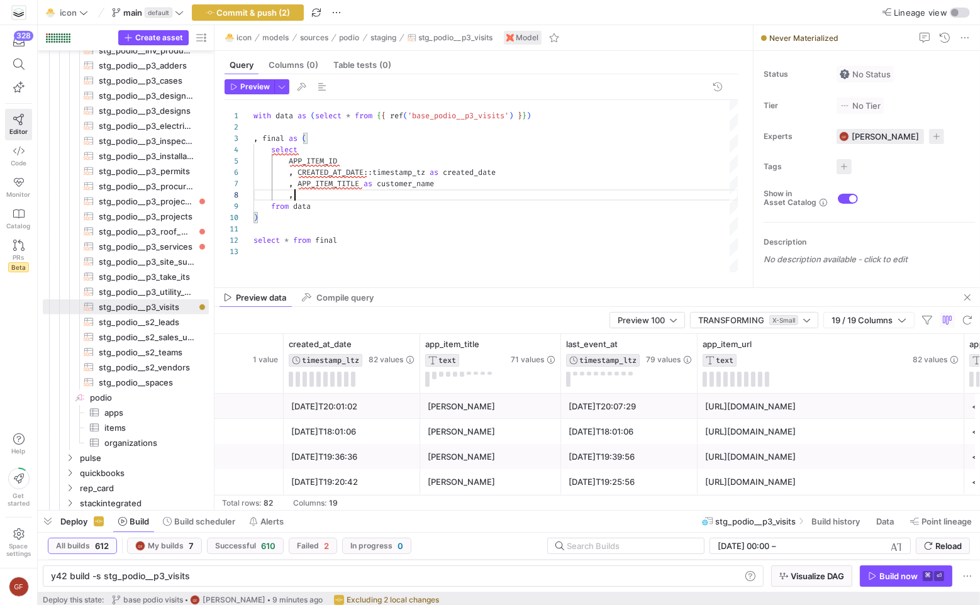
scroll to position [79, 45]
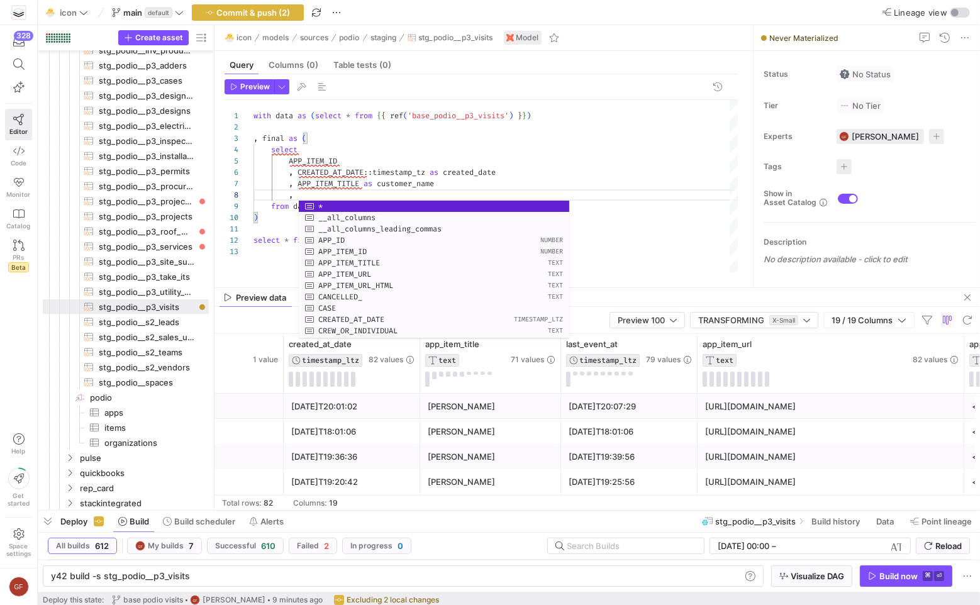
click at [413, 173] on div "with data as ( select * from { { ref ( 'base_podio__p3_visits' ) } } ) , final …" at bounding box center [495, 186] width 485 height 173
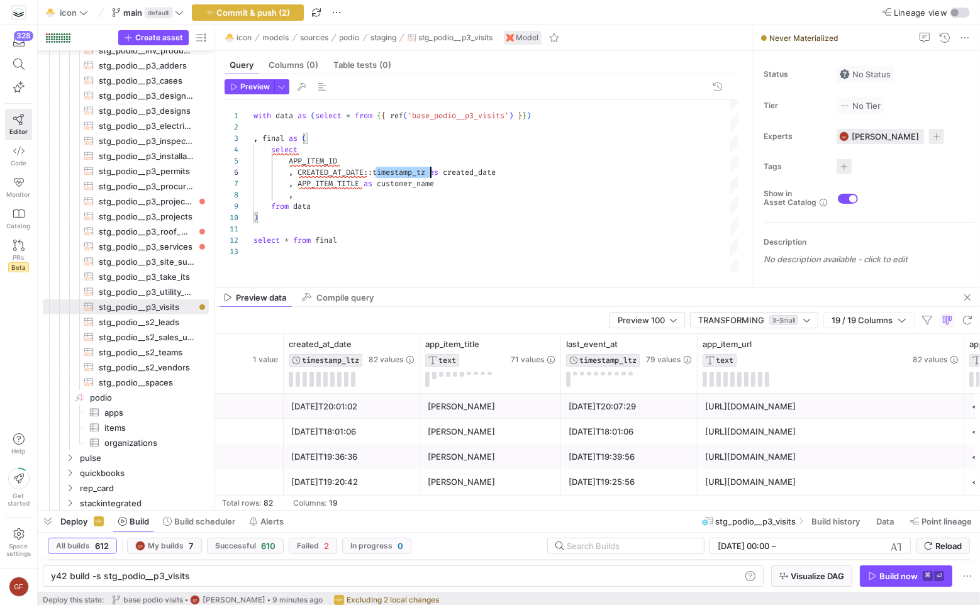
click at [413, 173] on div "with data as ( select * from { { ref ( 'base_podio__p3_visits' ) } } ) , final …" at bounding box center [495, 186] width 485 height 173
click at [365, 185] on div "with data as ( select * from { { ref ( 'base_podio__p3_visits' ) } } ) , final …" at bounding box center [495, 186] width 485 height 173
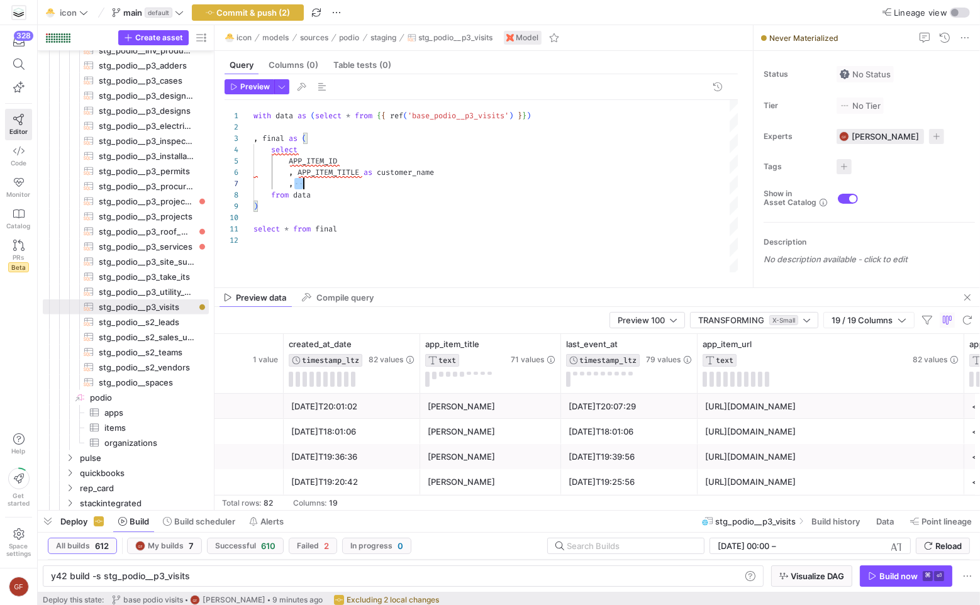
click at [365, 185] on div "with data as ( select * from { { ref ( 'base_podio__p3_visits' ) } } ) , final …" at bounding box center [495, 186] width 485 height 173
drag, startPoint x: 291, startPoint y: 186, endPoint x: 314, endPoint y: 185, distance: 23.3
click at [314, 185] on div "with data as ( select * from { { ref ( 'base_podio__p3_visits' ) } } ) , final …" at bounding box center [495, 186] width 485 height 173
click at [323, 185] on div "with data as ( select * from { { ref ( 'base_podio__p3_visits' ) } } ) , final …" at bounding box center [495, 186] width 485 height 173
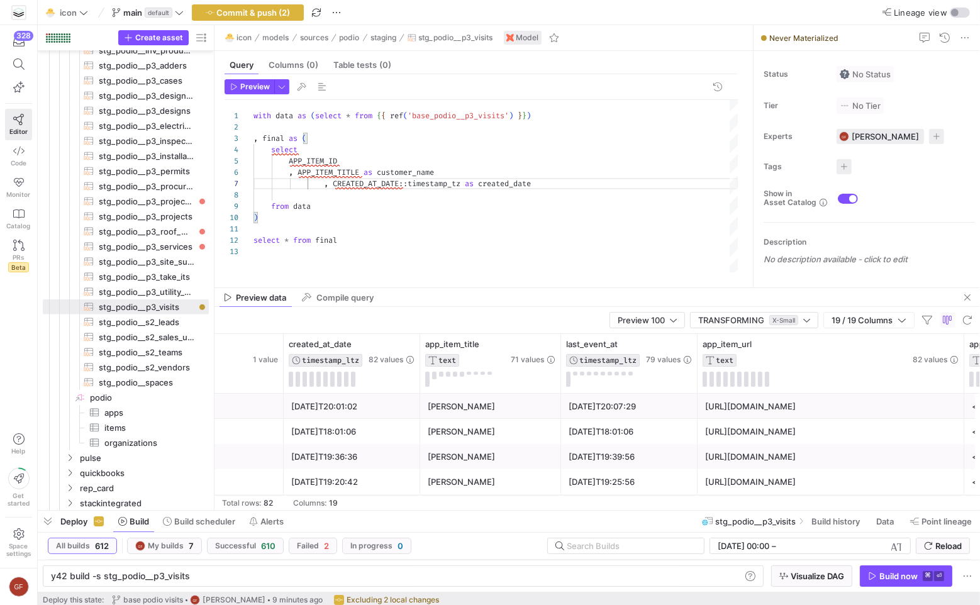
click at [328, 185] on div "with data as ( select * from { { ref ( 'base_podio__p3_visits' ) } } ) , final …" at bounding box center [495, 186] width 485 height 173
click at [517, 175] on div "with data as ( select * from { { ref ( 'base_podio__p3_visits' ) } } ) , final …" at bounding box center [495, 186] width 485 height 173
click at [517, 180] on div "with data as ( select * from { { ref ( 'base_podio__p3_visits' ) } } ) , final …" at bounding box center [495, 186] width 485 height 173
click at [340, 192] on div "with data as ( select * from { { ref ( 'base_podio__p3_visits' ) } } ) , final …" at bounding box center [495, 186] width 485 height 173
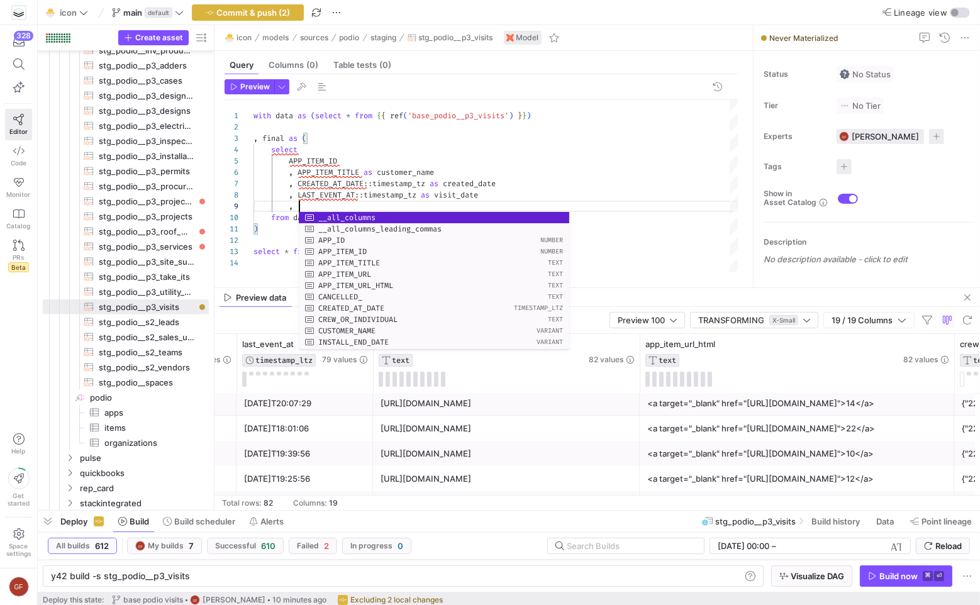
scroll to position [91, 45]
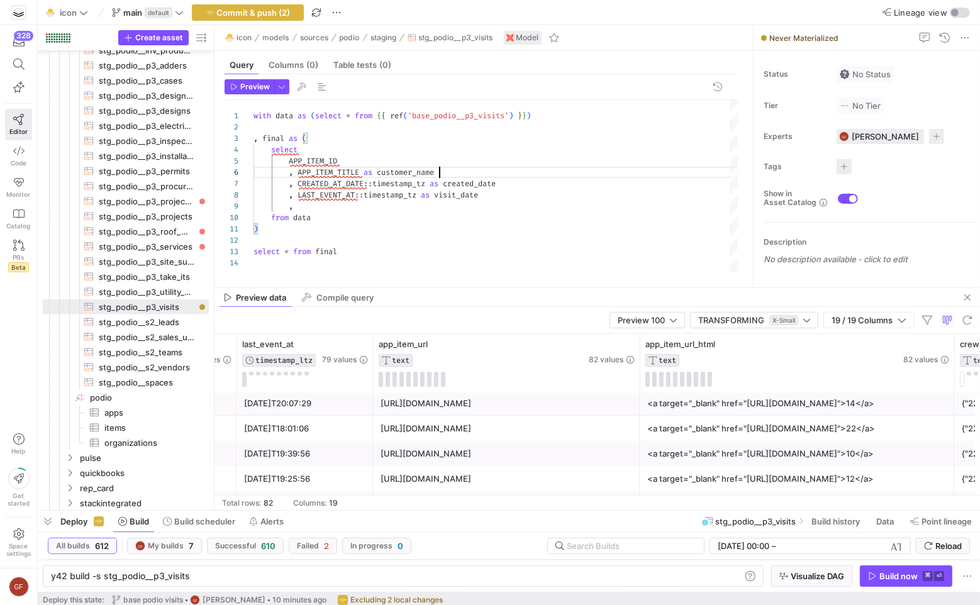
click at [625, 169] on div "with data as ( select * from { { ref ( 'base_podio__p3_visits' ) } } ) , final …" at bounding box center [495, 186] width 485 height 173
click at [338, 206] on div "with data as ( select * from { { ref ( 'base_podio__p3_visits' ) } } ) , final …" at bounding box center [495, 186] width 485 height 173
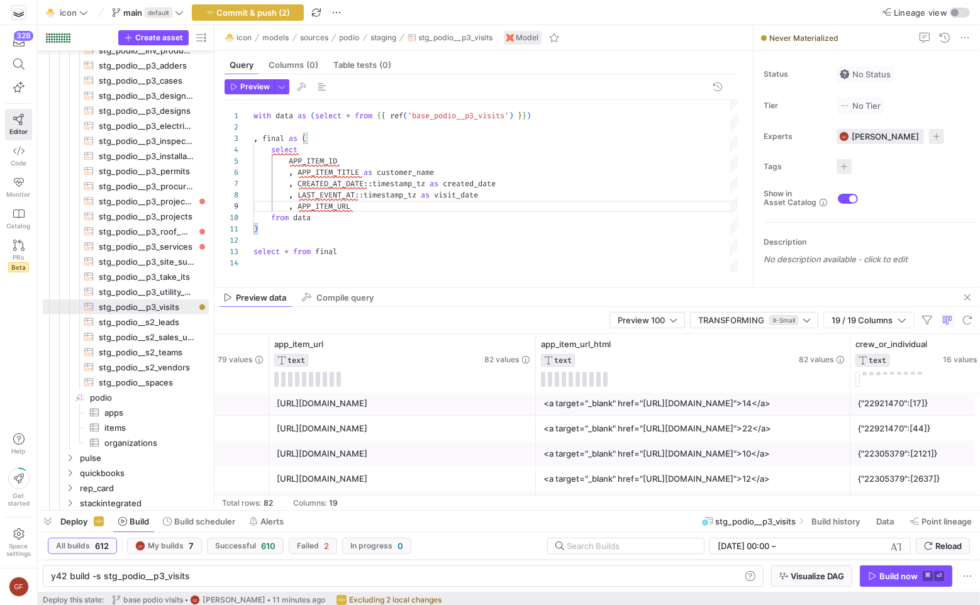
scroll to position [0, 629]
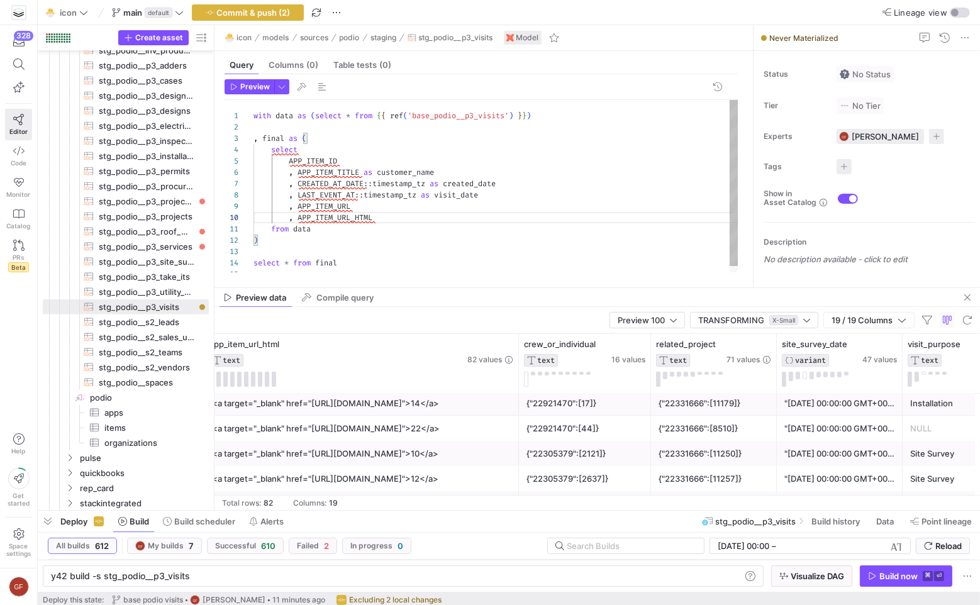
click at [374, 208] on div "with data as ( select * from { { ref ( 'base_podio__p3_visits' ) } } ) , final …" at bounding box center [495, 190] width 485 height 180
click at [413, 220] on div "with data as ( select * from { { ref ( 'base_podio__p3_visits' ) } } ) , final …" at bounding box center [495, 190] width 485 height 180
click at [511, 170] on div "with data as ( select * from { { ref ( 'base_podio__p3_visits' ) } } ) , final …" at bounding box center [495, 195] width 485 height 191
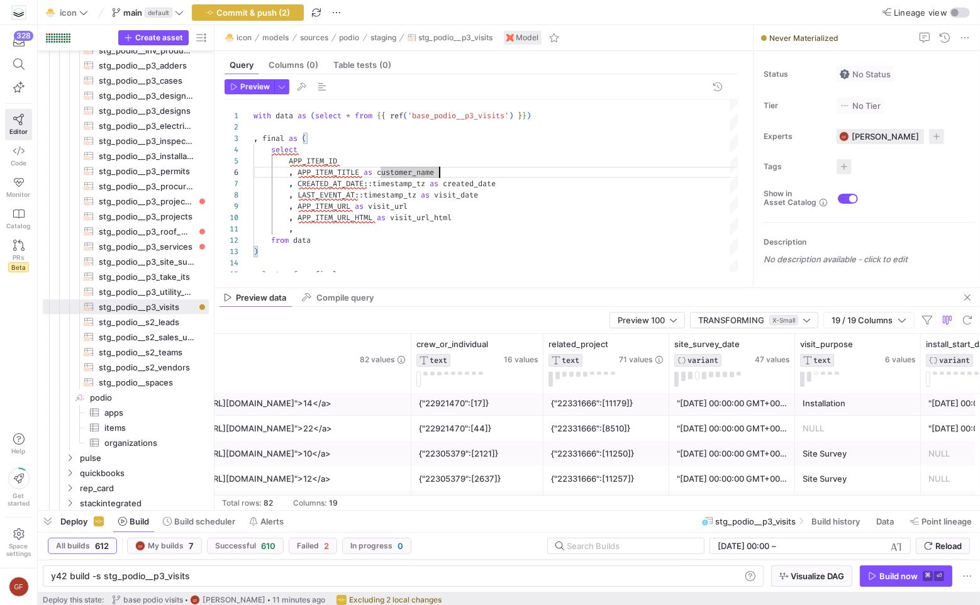
scroll to position [0, 1062]
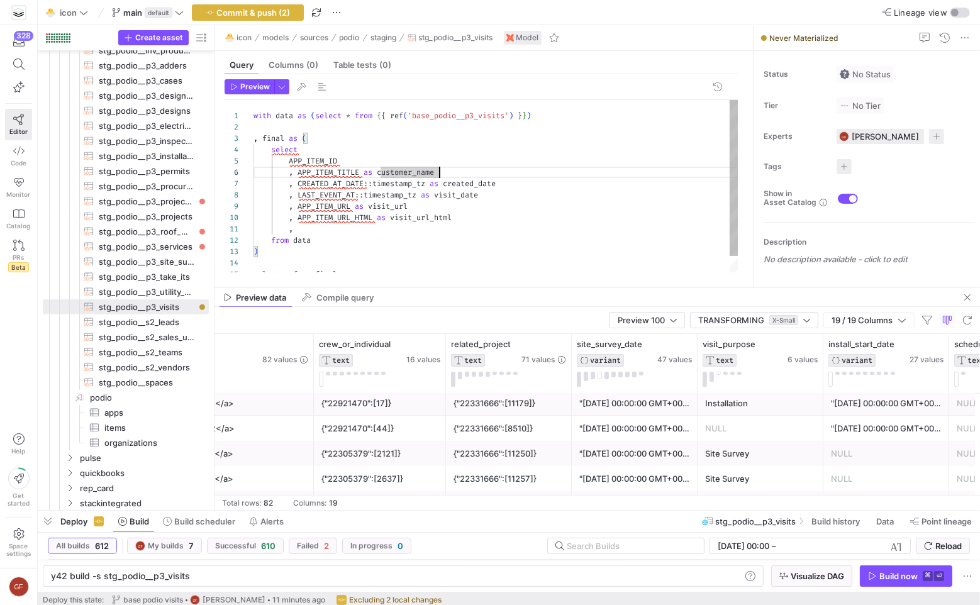
click at [345, 228] on div "with data as ( select * from { { ref ( 'base_podio__p3_visits' ) } } ) , final …" at bounding box center [495, 195] width 485 height 191
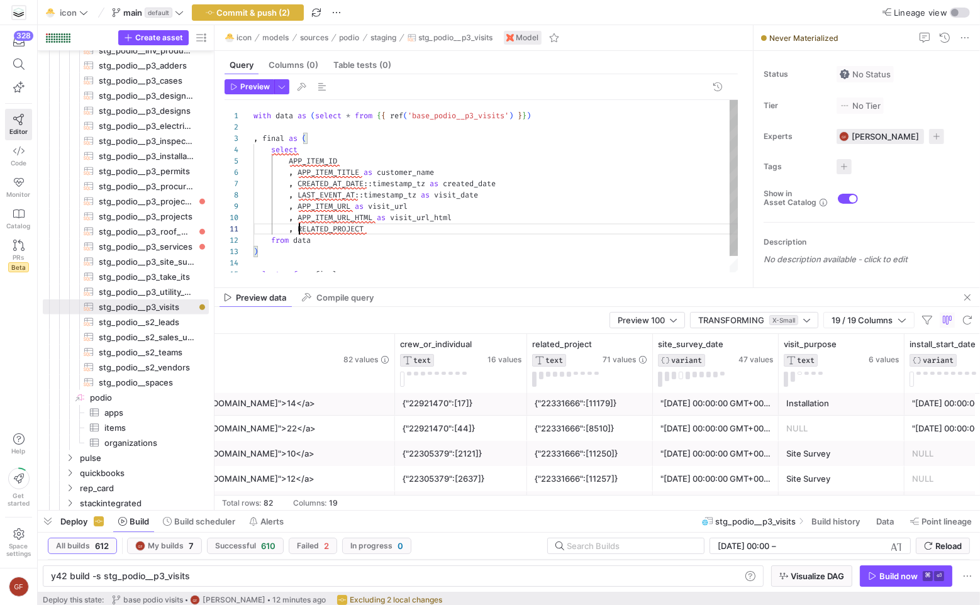
click at [299, 230] on div "with data as ( select * from { { ref ( 'base_podio__p3_visits' ) } } ) , final …" at bounding box center [495, 195] width 485 height 191
click at [430, 229] on div "with data as ( select * from { { ref ( 'base_podio__p3_visits' ) } } ) , final …" at bounding box center [495, 195] width 485 height 191
click at [474, 226] on div "with data as ( select * from { { ref ( 'base_podio__p3_visits' ) } } ) , final …" at bounding box center [495, 195] width 485 height 191
click at [533, 212] on div "with data as ( select * from { { ref ( 'base_podio__p3_visits' ) } } ) , final …" at bounding box center [495, 195] width 485 height 191
click at [494, 231] on div "with data as ( select * from { { ref ( 'base_podio__p3_visits' ) } } ) , final …" at bounding box center [495, 195] width 485 height 191
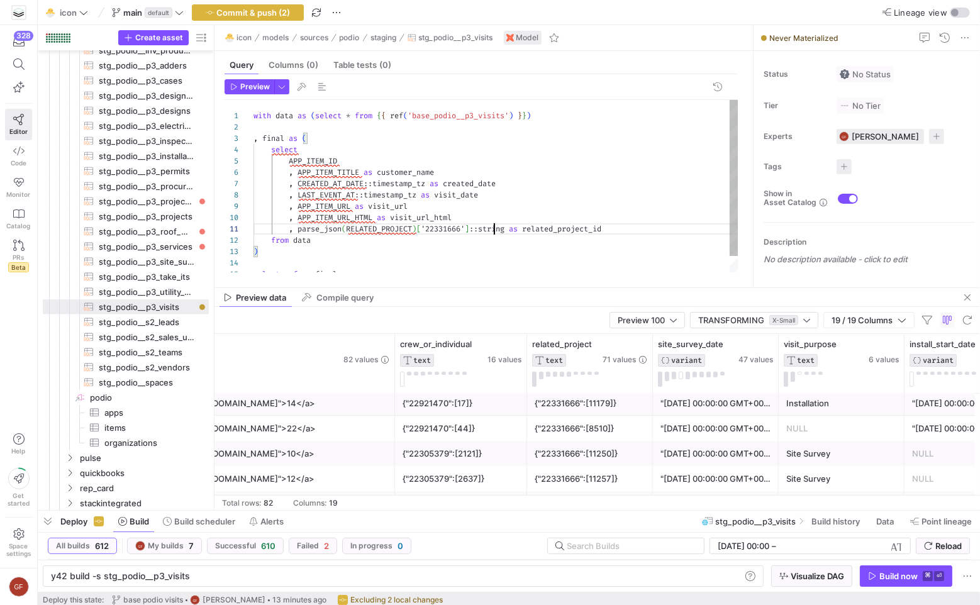
click at [494, 231] on div "with data as ( select * from { { ref ( 'base_podio__p3_visits' ) } } ) , final …" at bounding box center [495, 195] width 485 height 191
click at [504, 213] on div "with data as ( select * from { { ref ( 'base_podio__p3_visits' ) } } ) , final …" at bounding box center [495, 195] width 485 height 191
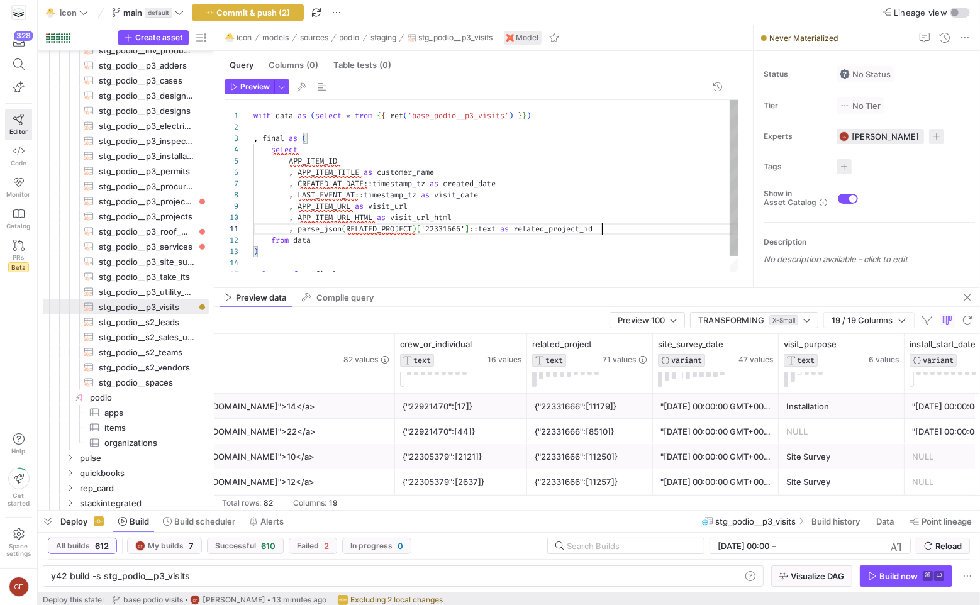
click at [622, 223] on div "with data as ( select * from { { ref ( 'base_podio__p3_visits' ) } } ) , final …" at bounding box center [495, 195] width 485 height 191
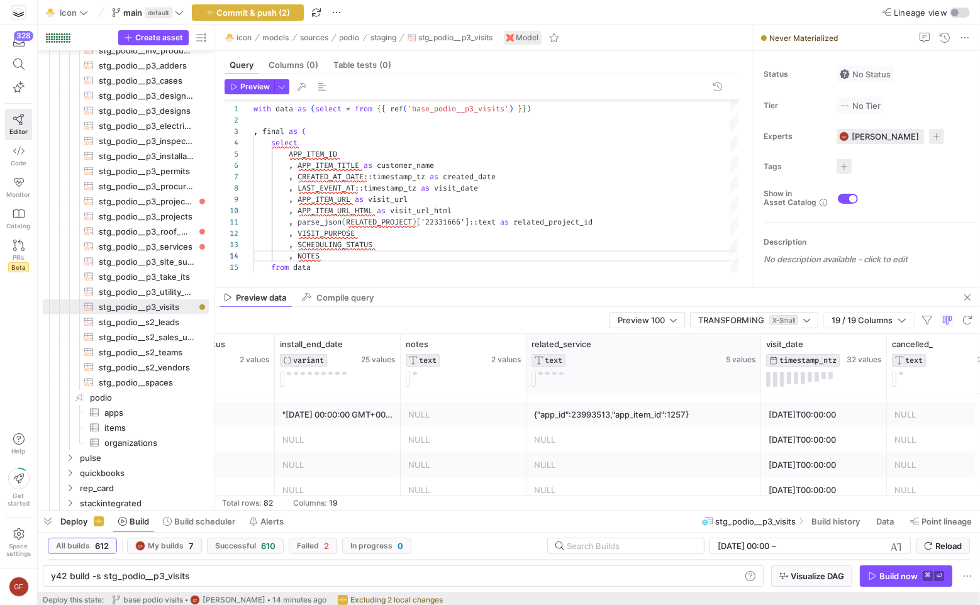
drag, startPoint x: 650, startPoint y: 348, endPoint x: 758, endPoint y: 348, distance: 107.6
click at [758, 348] on div at bounding box center [760, 363] width 5 height 59
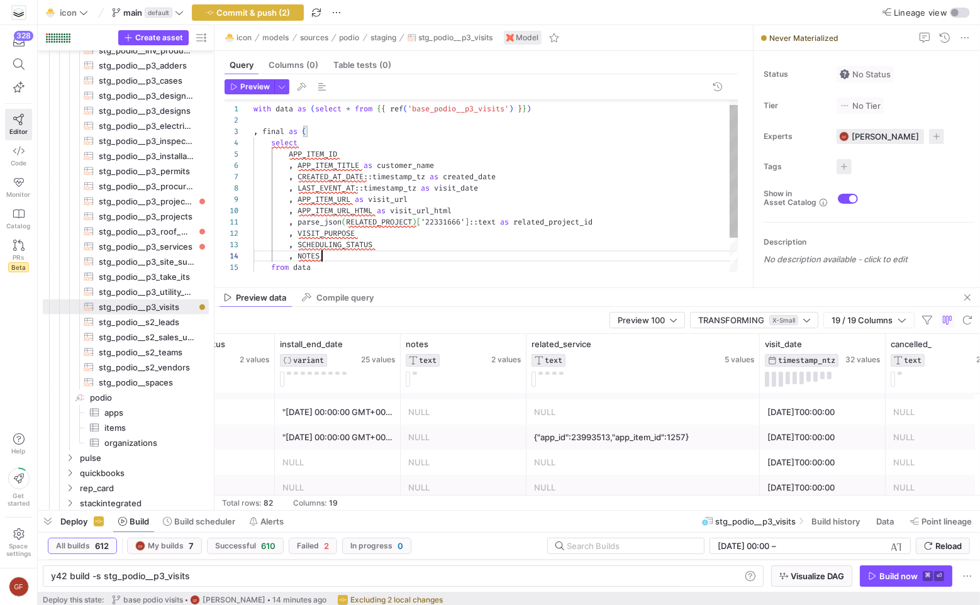
click at [333, 258] on div "with data as ( select * from { { ref ( 'base_podio__p3_visits' ) } } ) , final …" at bounding box center [495, 205] width 485 height 225
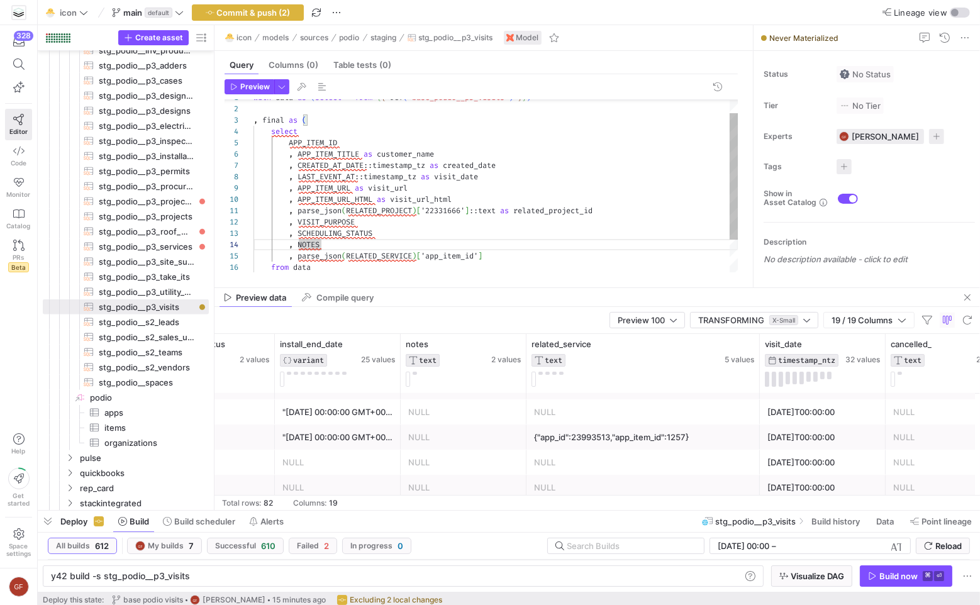
click at [523, 256] on div "with data as ( select * from { { ref ( 'base_podio__p3_visits' ) } } ) , final …" at bounding box center [495, 200] width 485 height 236
drag, startPoint x: 556, startPoint y: 210, endPoint x: 520, endPoint y: 212, distance: 36.5
click at [519, 212] on div "with data as ( select * from { { ref ( 'base_podio__p3_visits' ) } } ) , final …" at bounding box center [495, 200] width 485 height 236
click at [583, 210] on div "with data as ( select * from { { ref ( 'base_podio__p3_visits' ) } } ) , final …" at bounding box center [495, 200] width 485 height 236
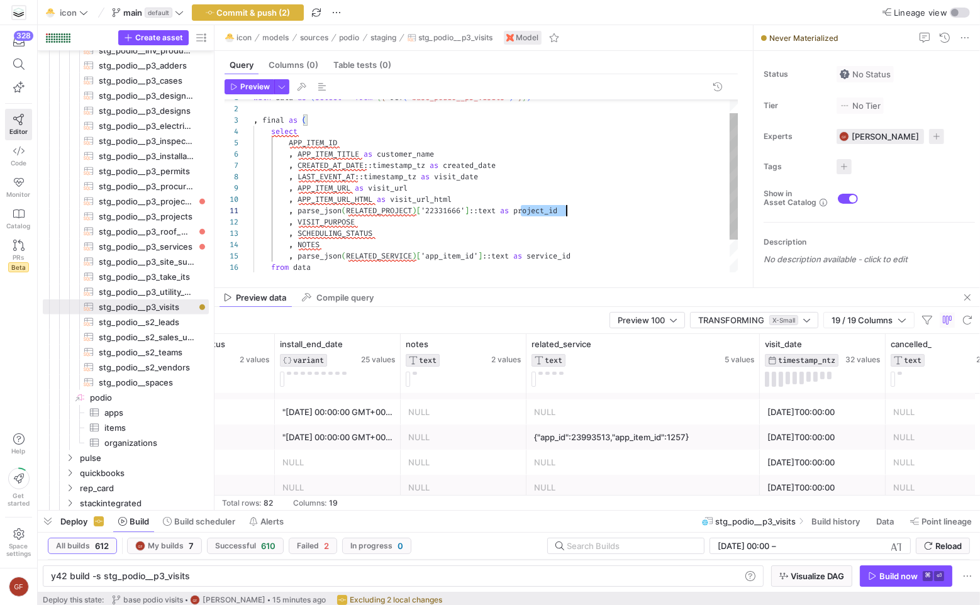
click at [583, 210] on div "with data as ( select * from { { ref ( 'base_podio__p3_visits' ) } } ) , final …" at bounding box center [495, 200] width 485 height 236
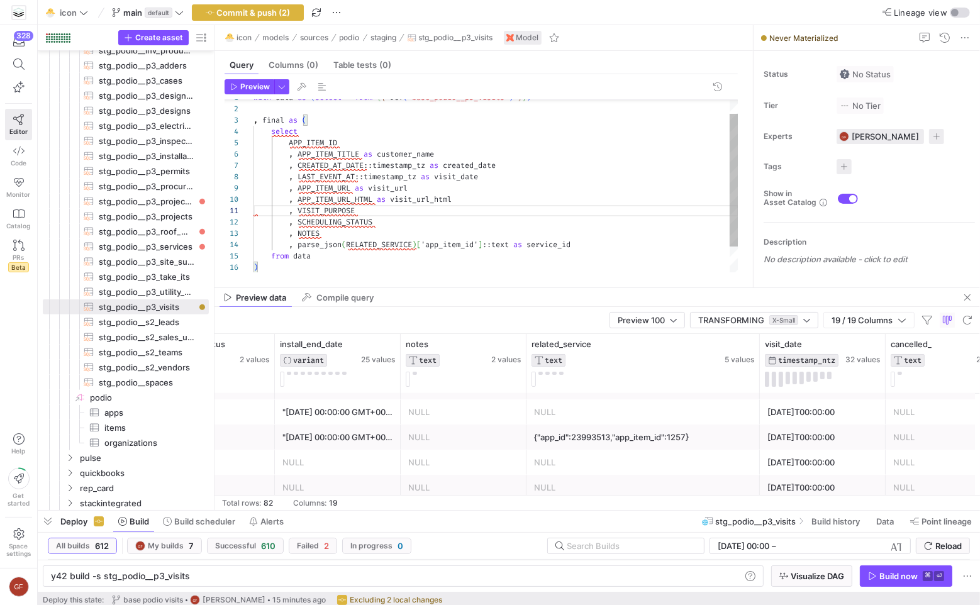
click at [387, 236] on div "with data as ( select * from { { ref ( 'base_podio__p3_visits' ) } } ) , final …" at bounding box center [495, 194] width 485 height 225
click at [341, 173] on div "with data as ( select * from { { ref ( 'base_podio__p3_visits' ) } } ) , final …" at bounding box center [495, 200] width 485 height 236
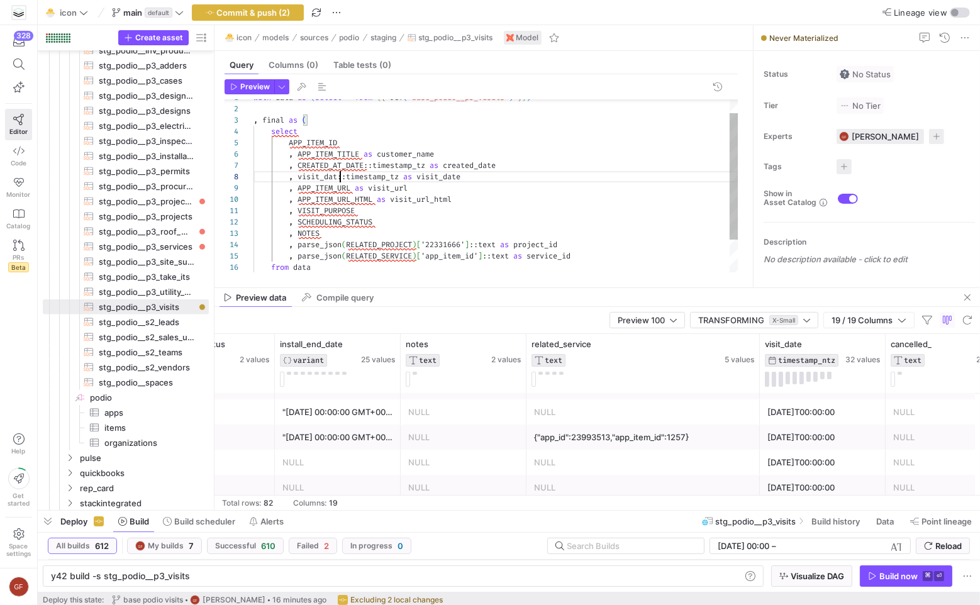
scroll to position [79, 91]
click at [384, 177] on div "with data as ( select * from { { ref ( 'base_podio__p3_visits' ) } } ) , final …" at bounding box center [495, 200] width 485 height 236
click at [474, 184] on div "with data as ( select * from { { ref ( 'base_podio__p3_visits' ) } } ) , final …" at bounding box center [495, 200] width 485 height 236
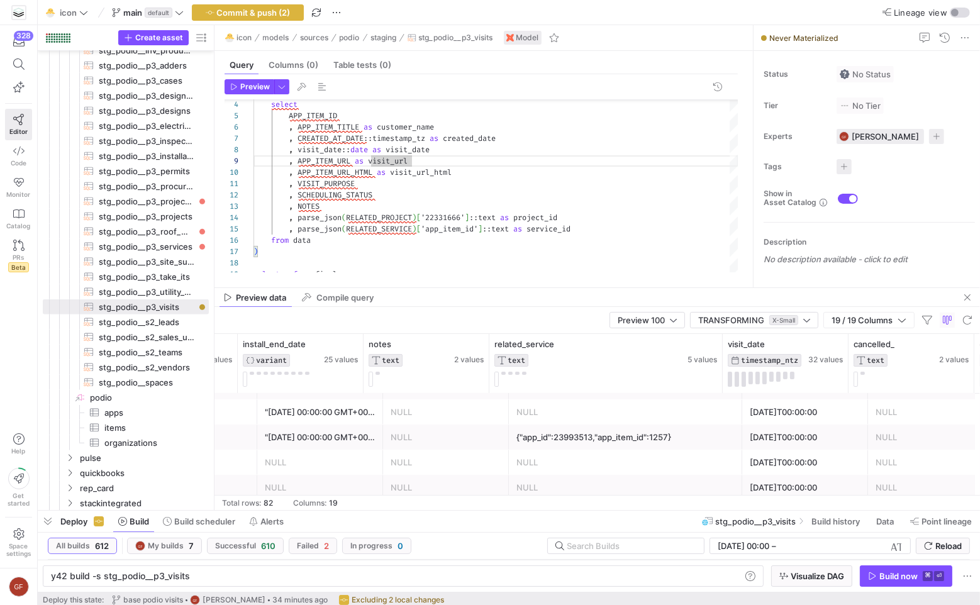
scroll to position [0, 1950]
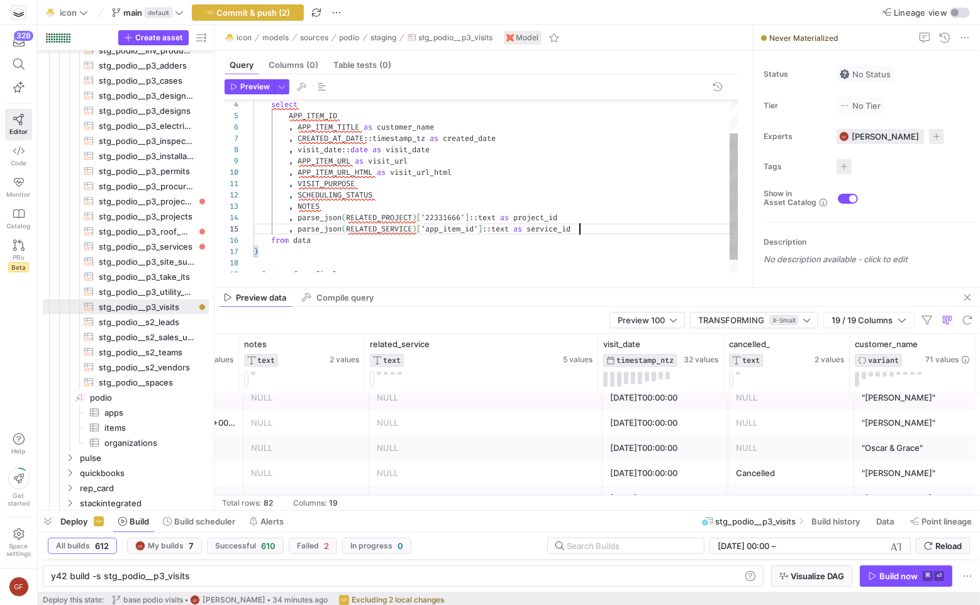
click at [605, 228] on div "APP_ITEM_ID , APP_ITEM_TITLE as customer_name , CREATED_AT_DATE :: timestamp_tz…" at bounding box center [495, 173] width 485 height 236
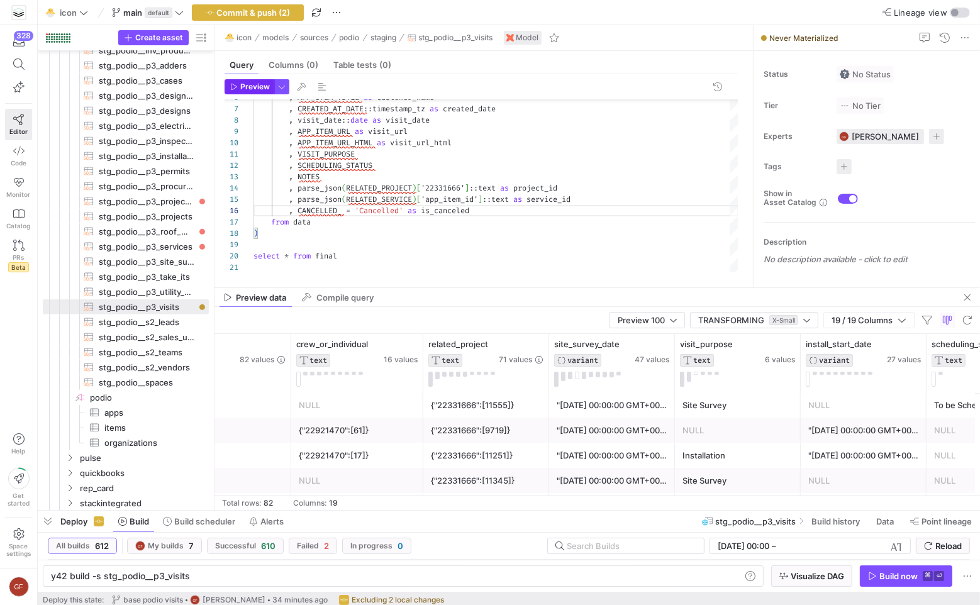
click at [249, 88] on span "Preview" at bounding box center [255, 86] width 30 height 9
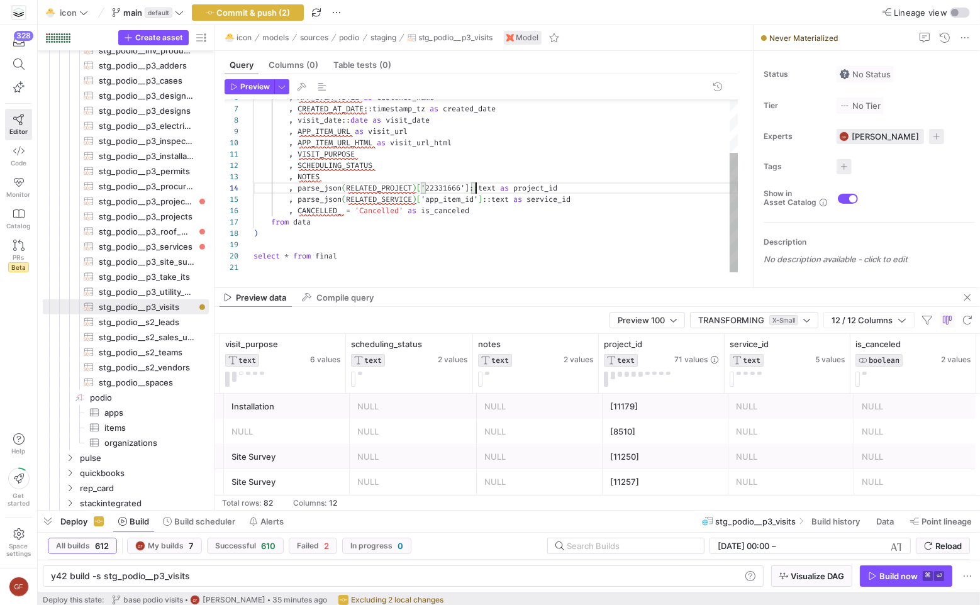
click at [475, 187] on div ", APP_ITEM_TITLE as customer_name , CREATED_AT_DATE :: timestamp_tz as created_…" at bounding box center [495, 149] width 485 height 248
type textarea ", VISIT_PURPOSE , SCHEDULING_STATUS , NOTES , parse_json(RELATED_PROJECT)['2233…"
click at [879, 574] on div "Build now" at bounding box center [898, 576] width 38 height 10
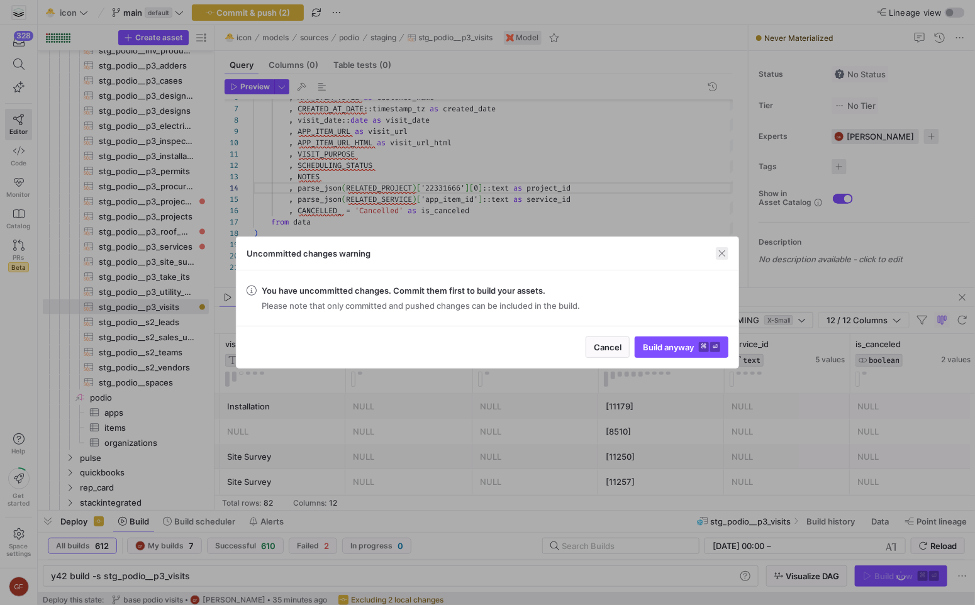
click at [724, 249] on span "button" at bounding box center [722, 253] width 13 height 13
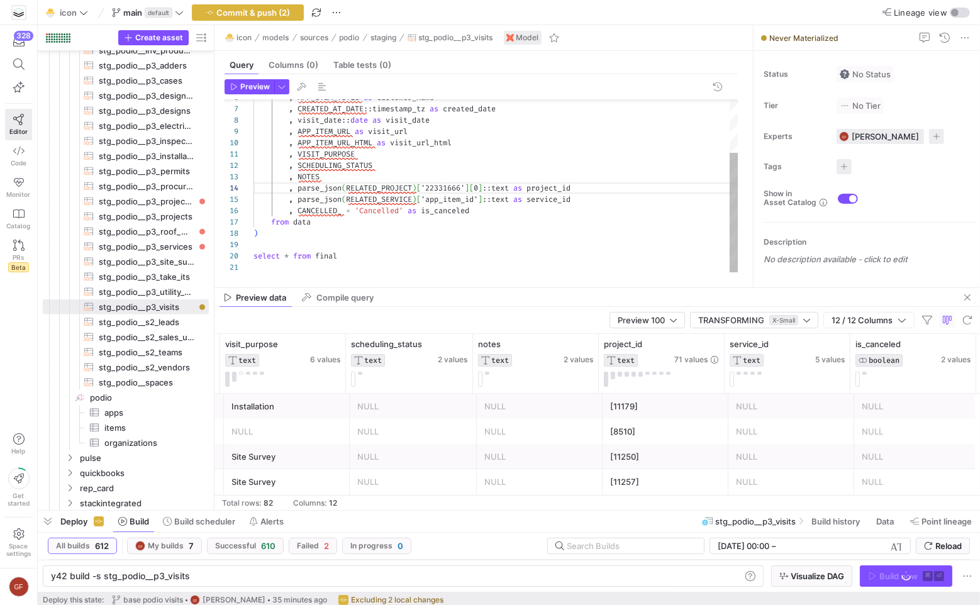
click at [586, 252] on div ", APP_ITEM_TITLE as customer_name , CREATED_AT_DATE :: timestamp_tz as created_…" at bounding box center [495, 149] width 485 height 248
click at [247, 84] on span "Preview" at bounding box center [255, 86] width 30 height 9
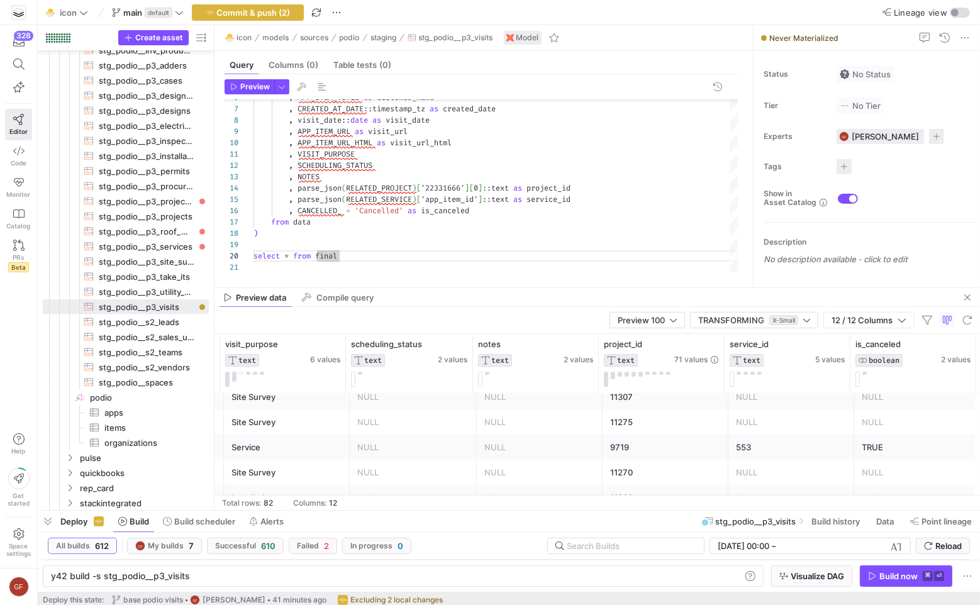
scroll to position [221, 0]
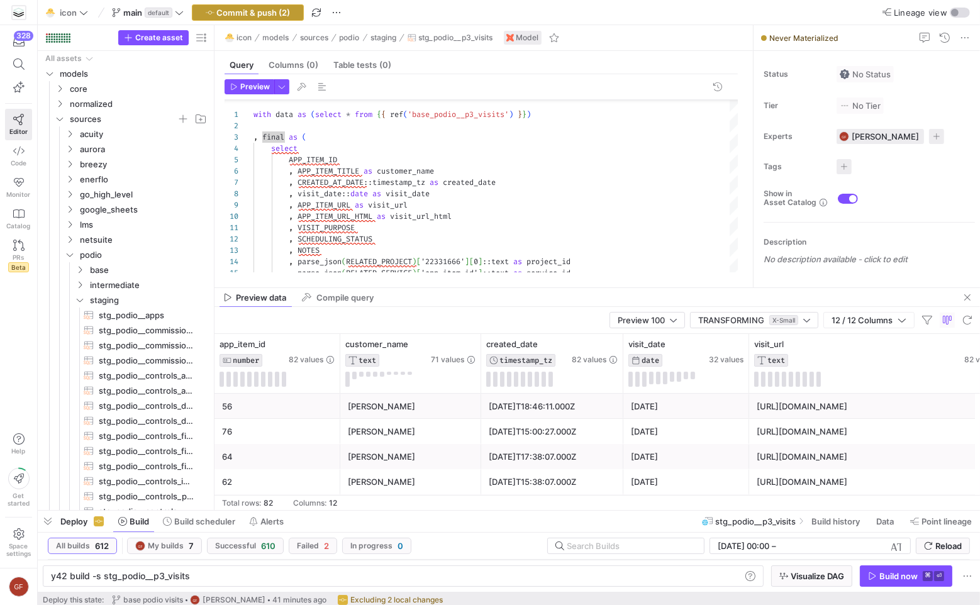
click at [238, 14] on span "Commit & push (2)" at bounding box center [254, 13] width 74 height 10
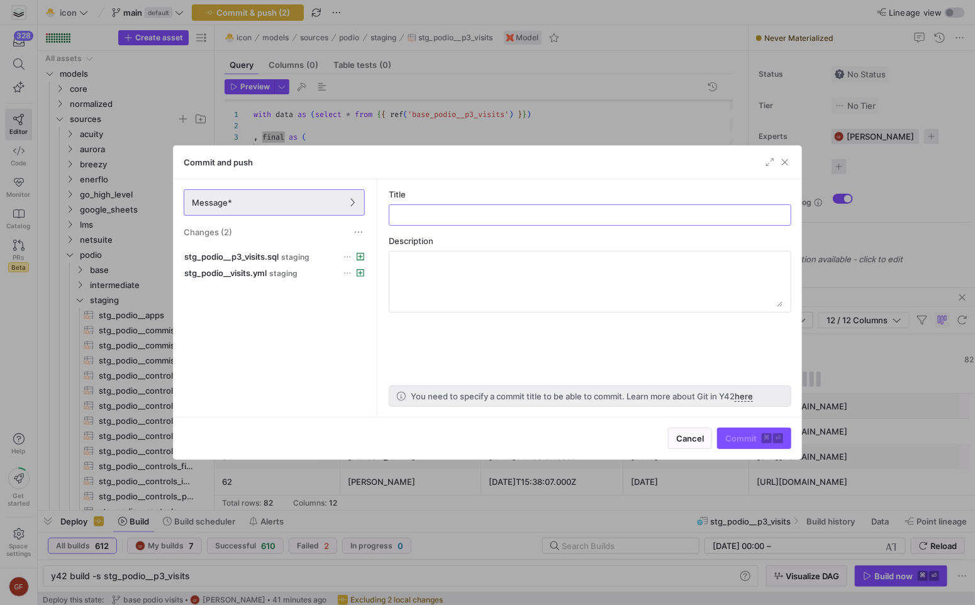
type input "i"
type input "Add visit staging"
click at [772, 438] on kbd "⌘" at bounding box center [767, 438] width 10 height 10
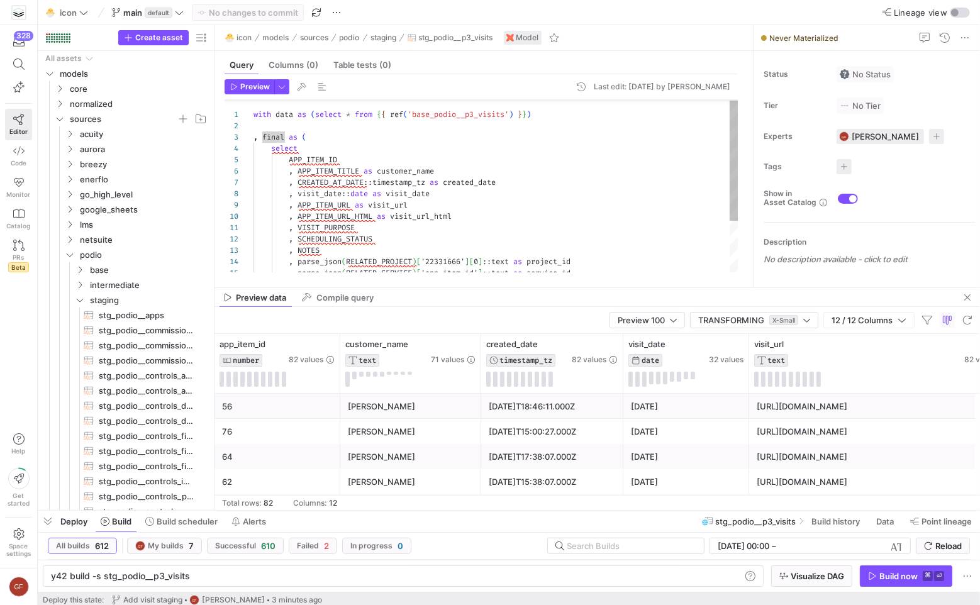
click at [368, 152] on div ", APP_ITEM_TITLE as customer_name , CREATED_AT_DATE :: timestamp_tz as created_…" at bounding box center [495, 223] width 485 height 248
click at [366, 156] on div ", APP_ITEM_TITLE as customer_name , CREATED_AT_DATE :: timestamp_tz as created_…" at bounding box center [495, 223] width 485 height 248
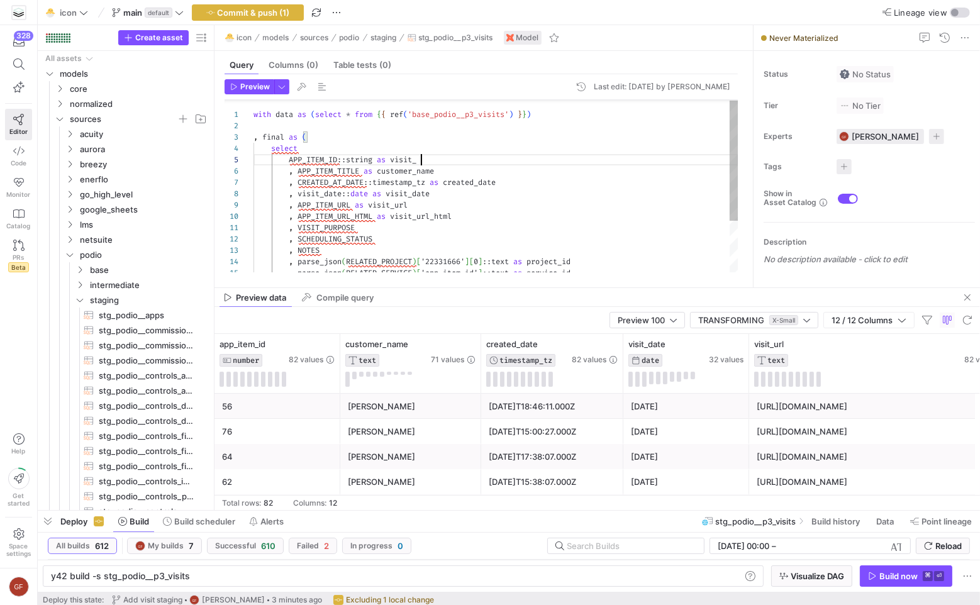
scroll to position [45, 176]
type textarea "with data as (select * from {{ ref('base_podio__p3_visits') }}) , final as ( se…"
click at [248, 10] on span "Commit & push (1)" at bounding box center [254, 13] width 72 height 10
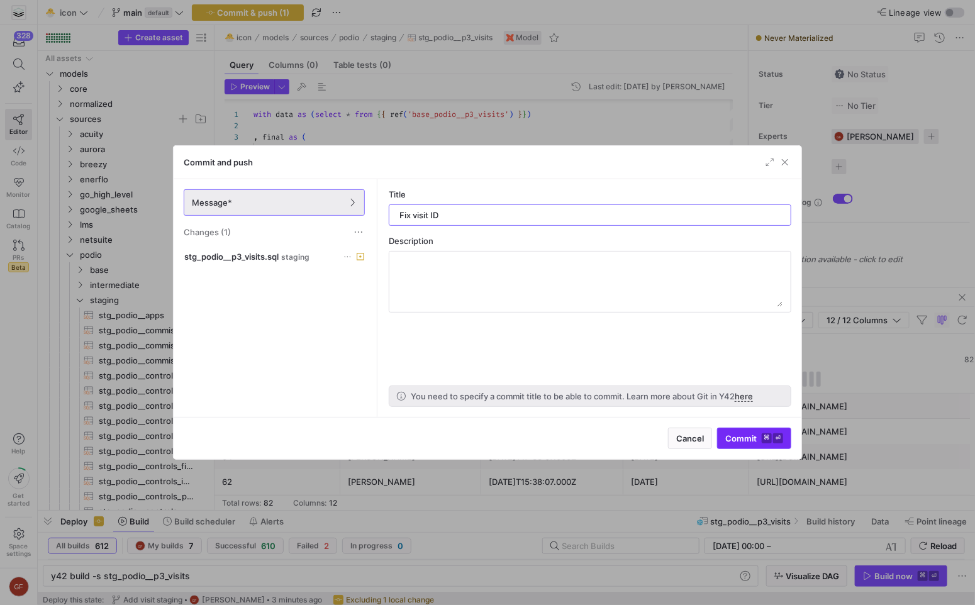
type input "Fix visit ID"
click at [744, 433] on span "Commit ⌘ ⏎" at bounding box center [754, 438] width 58 height 10
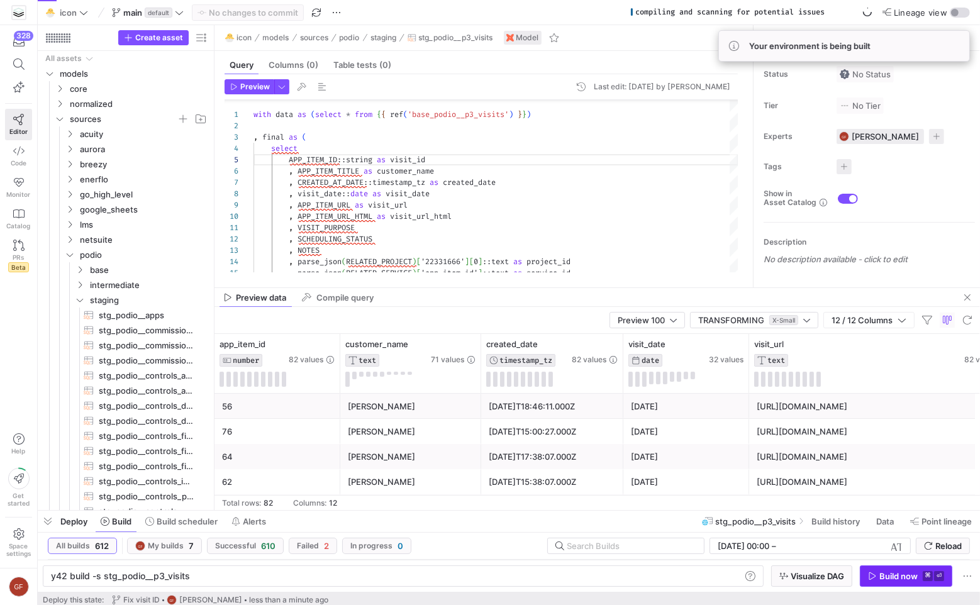
click at [901, 575] on div "Build now" at bounding box center [898, 576] width 38 height 10
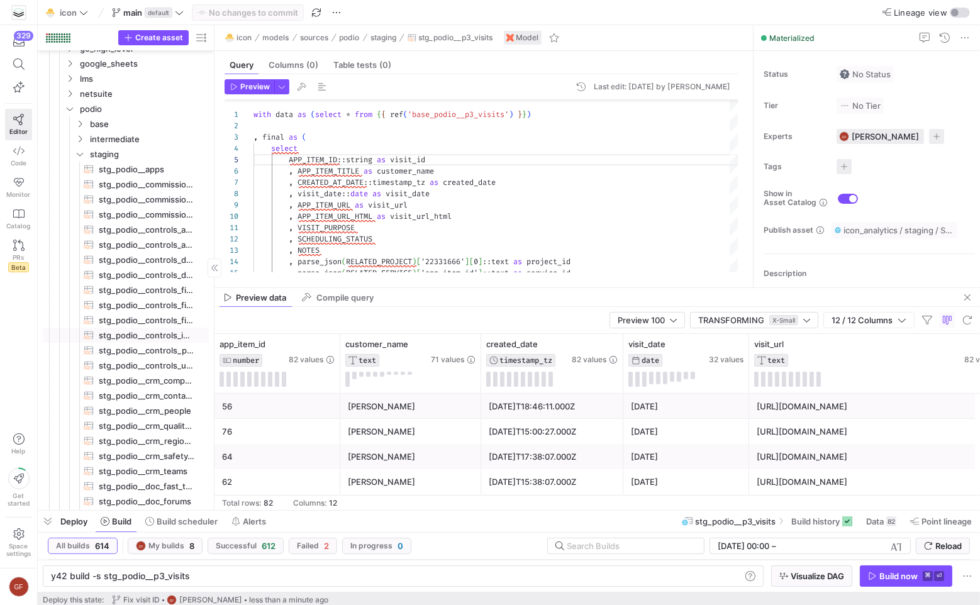
scroll to position [164, 0]
click at [78, 133] on icon "Press SPACE to select this row." at bounding box center [79, 137] width 9 height 8
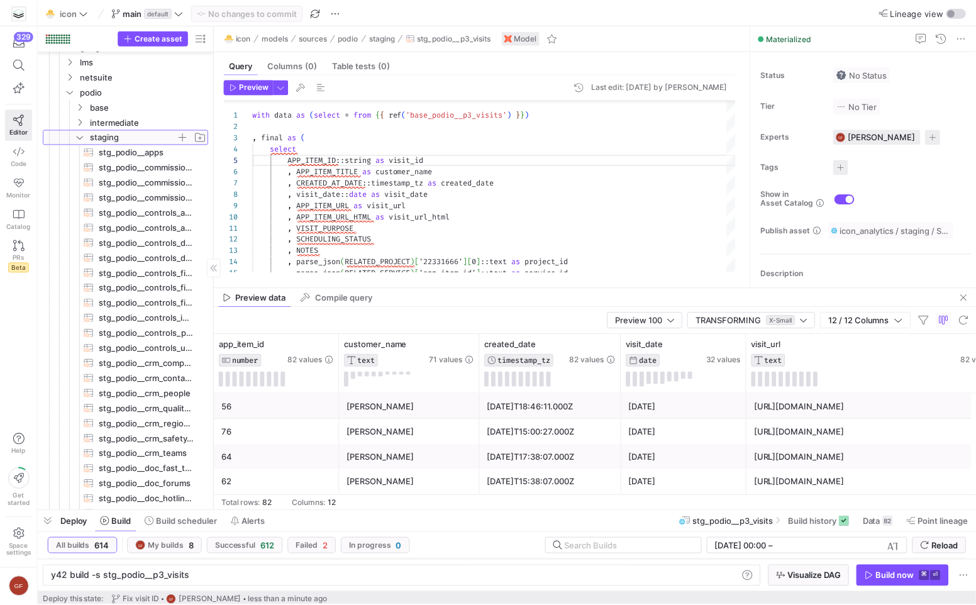
scroll to position [0, 0]
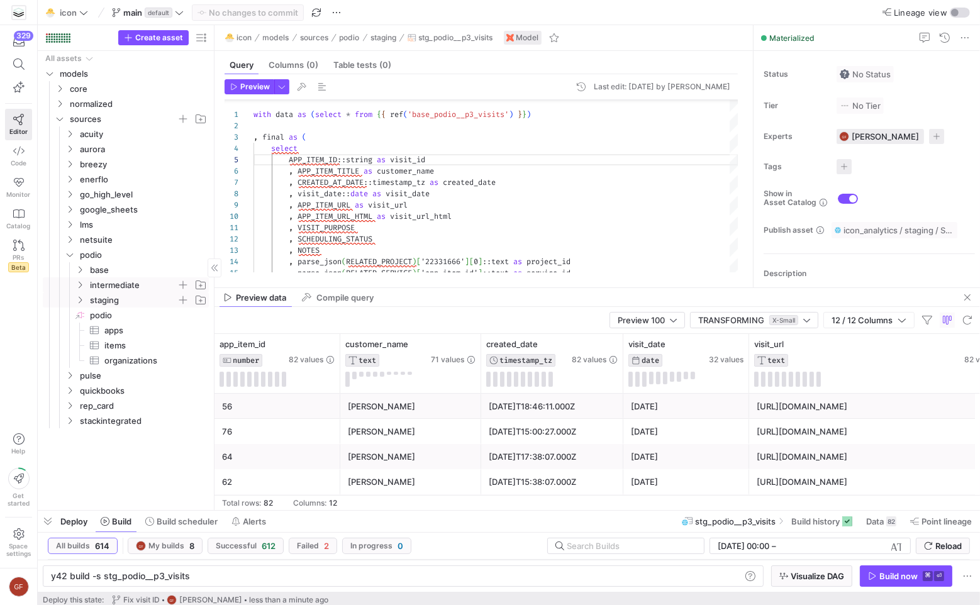
click at [83, 287] on icon "Press SPACE to select this row." at bounding box center [79, 285] width 9 height 8
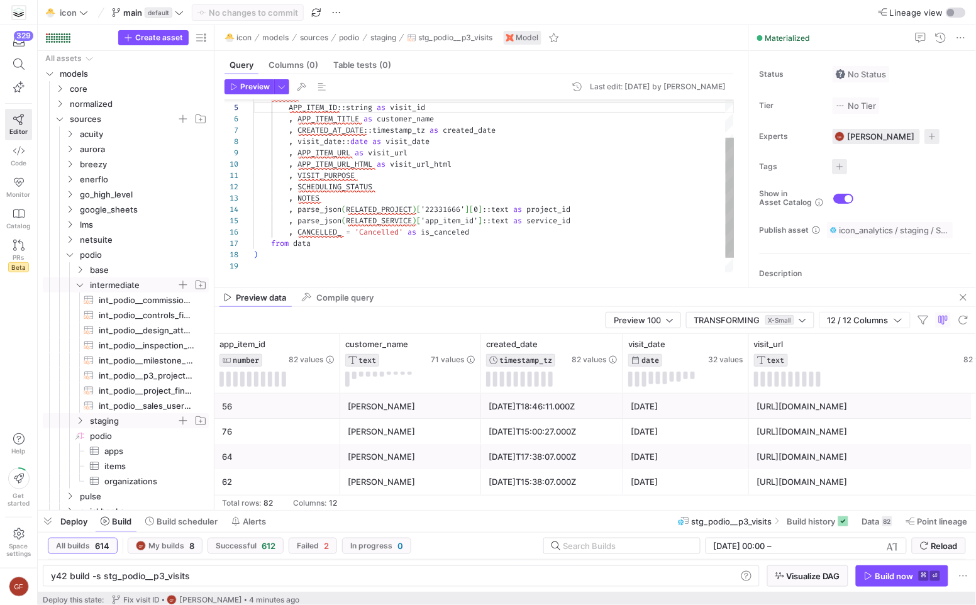
type textarea ", VISIT_PURPOSE , SCHEDULING_STATUS , NOTES , parse_json(RELATED_PROJECT)['2233…"
click at [517, 225] on div ", APP_ITEM_TITLE as customer_name , CREATED_AT_DATE :: timestamp_tz as created_…" at bounding box center [493, 171] width 481 height 248
click at [496, 236] on div ", APP_ITEM_TITLE as customer_name , CREATED_AT_DATE :: timestamp_tz as created_…" at bounding box center [493, 171] width 481 height 248
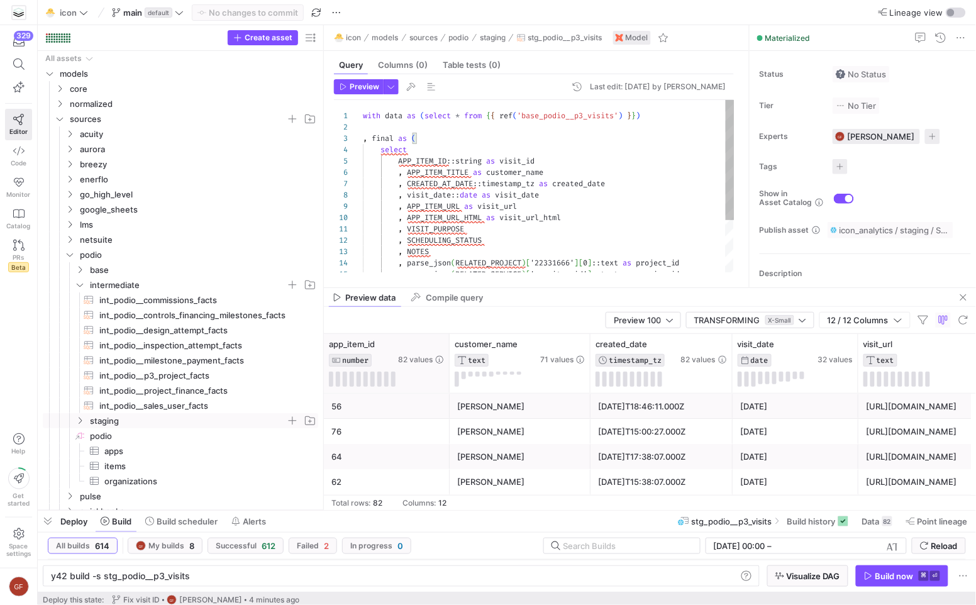
drag, startPoint x: 215, startPoint y: 309, endPoint x: 325, endPoint y: 344, distance: 115.0
click at [325, 344] on as-split "Create asset Drag here to set row groups Drag here to set column labels Group 1…" at bounding box center [507, 267] width 938 height 485
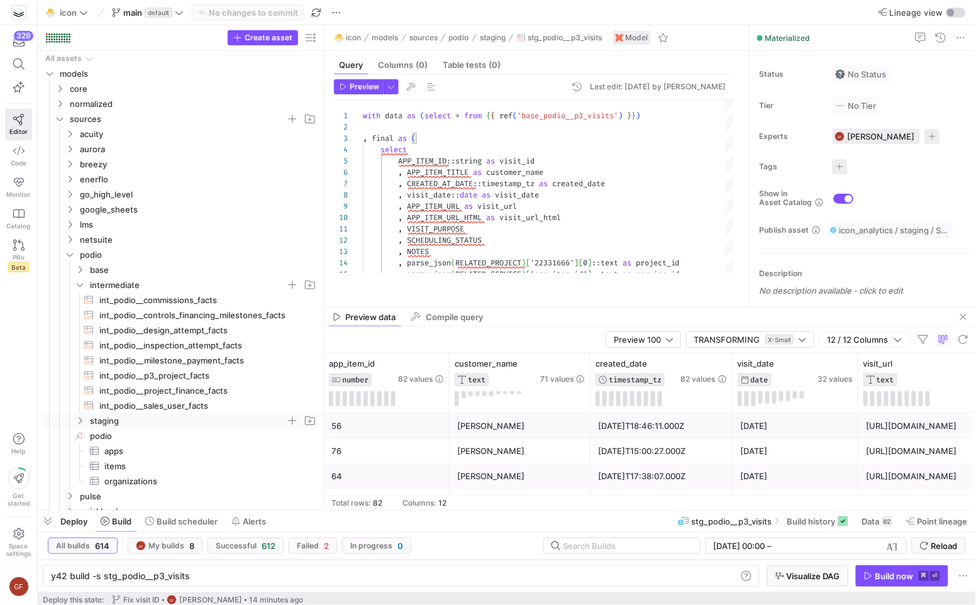
drag, startPoint x: 507, startPoint y: 289, endPoint x: 510, endPoint y: 315, distance: 26.6
click at [508, 308] on as-split "🐣 icon models sources podio staging stg_podio__p3_visits Model Query Columns (0…" at bounding box center [650, 267] width 652 height 485
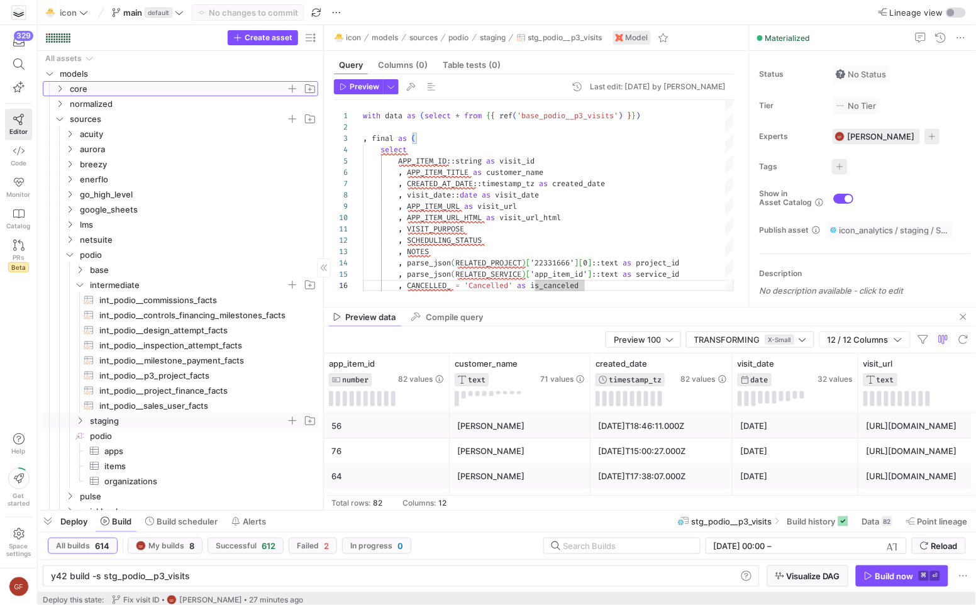
click at [65, 90] on span "core" at bounding box center [185, 89] width 264 height 14
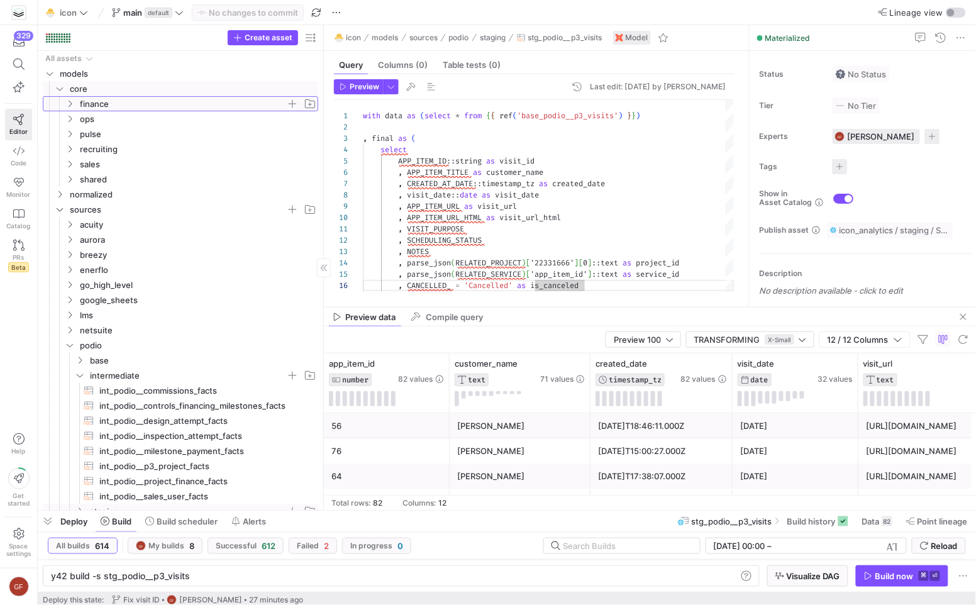
click at [81, 106] on span "finance" at bounding box center [183, 104] width 206 height 14
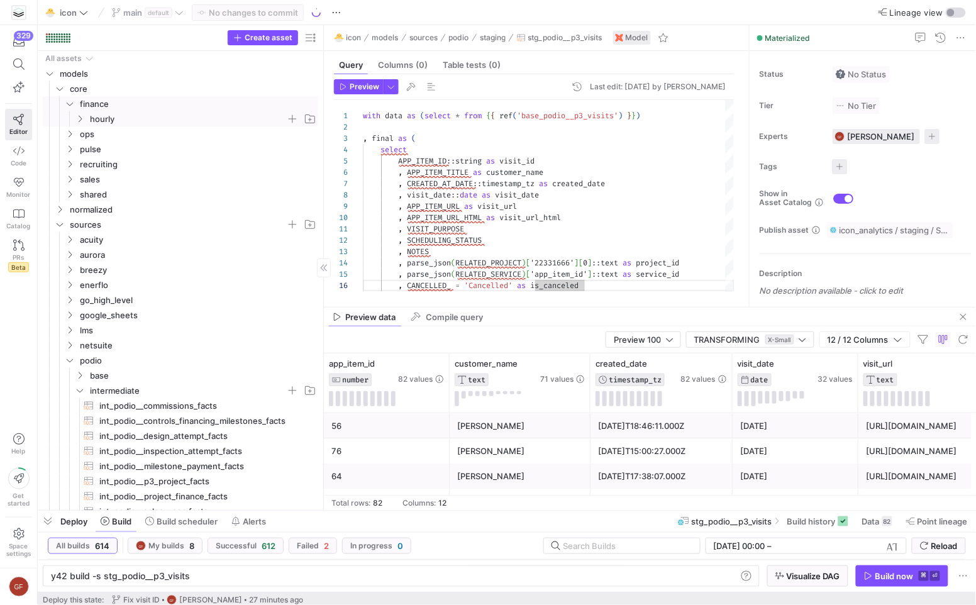
click at [128, 121] on span "hourly" at bounding box center [188, 119] width 196 height 14
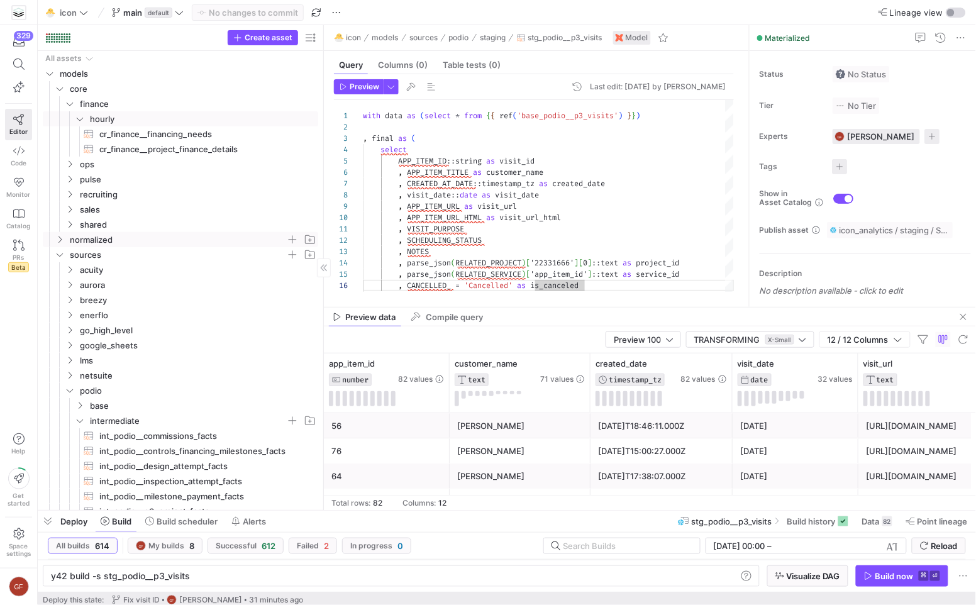
click at [57, 236] on icon "Press SPACE to select this row." at bounding box center [59, 240] width 9 height 8
